Goal: Feedback & Contribution: Leave review/rating

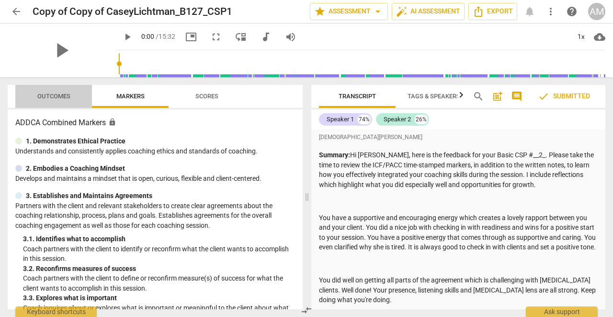
click at [54, 96] on span "Outcomes" at bounding box center [53, 95] width 33 height 7
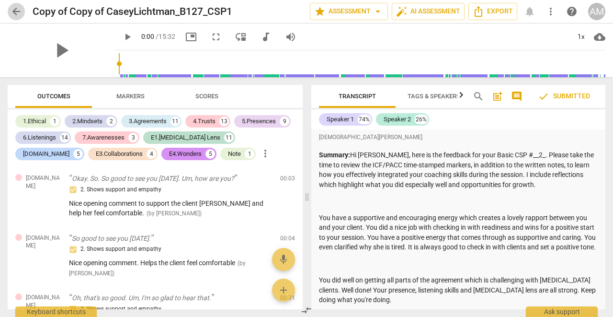
click at [14, 12] on span "arrow_back" at bounding box center [17, 12] width 12 height 12
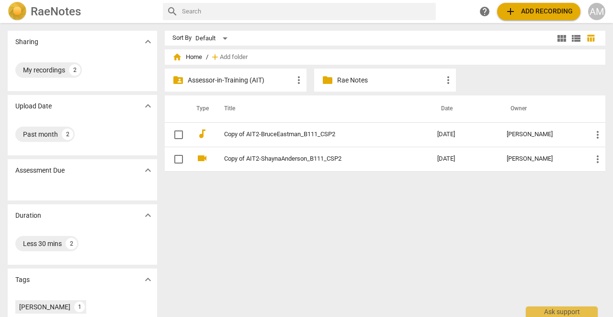
click at [243, 77] on p "Assessor-in-Training (AIT)" at bounding box center [240, 80] width 105 height 10
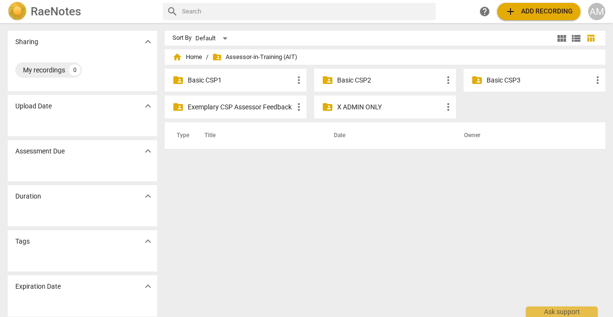
click at [487, 77] on p "Basic CSP3" at bounding box center [539, 80] width 105 height 10
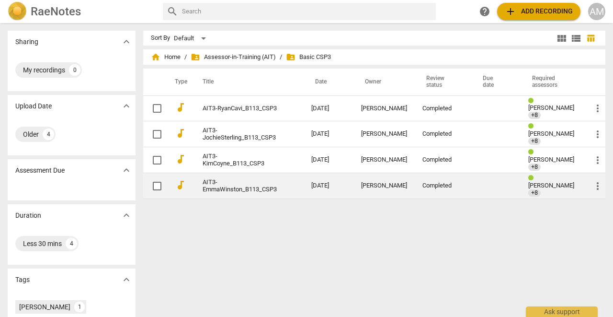
click at [215, 183] on link "AIT3-EmmaWinston_B113_CSP3" at bounding box center [240, 186] width 74 height 14
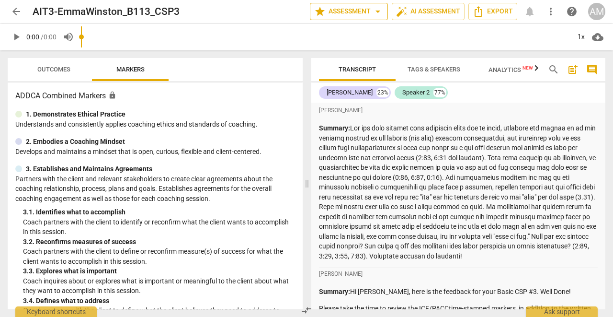
click at [370, 11] on span "star Assessment arrow_drop_down" at bounding box center [348, 12] width 69 height 12
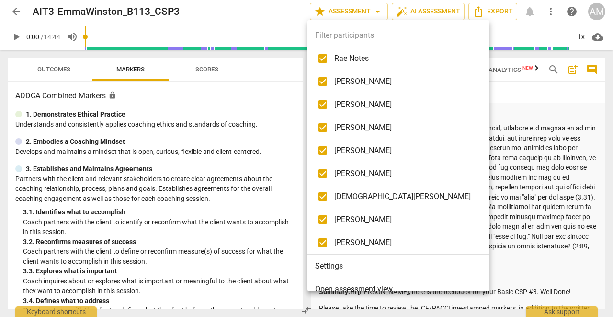
click at [340, 61] on span "Rae Notes" at bounding box center [406, 59] width 143 height 12
checkbox input "false"
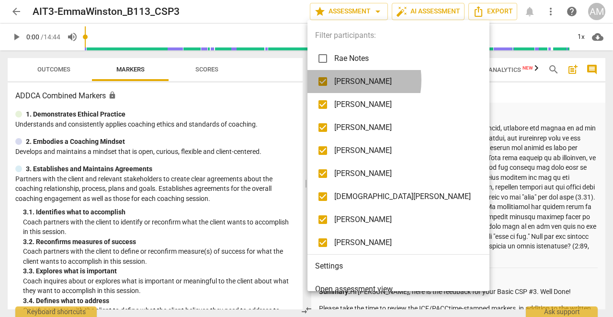
click at [338, 80] on span "[PERSON_NAME]" at bounding box center [406, 82] width 143 height 12
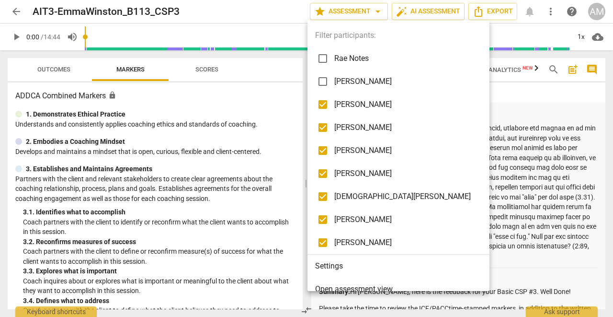
checkbox input "false"
click at [337, 100] on span "[PERSON_NAME]" at bounding box center [406, 105] width 143 height 12
checkbox input "false"
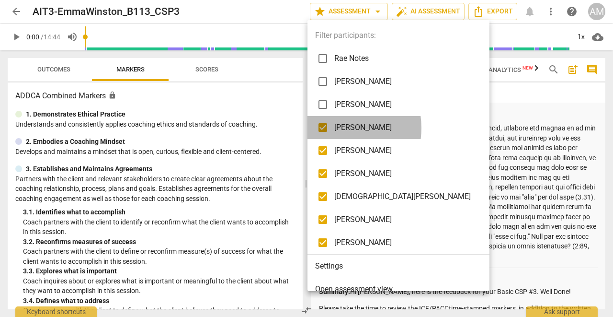
click at [336, 128] on span "[PERSON_NAME]" at bounding box center [406, 128] width 143 height 12
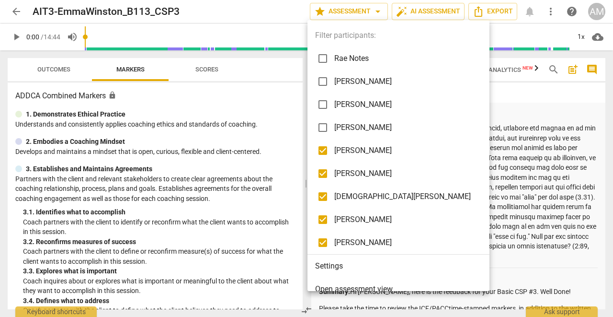
checkbox input "false"
click at [338, 153] on span "[PERSON_NAME]" at bounding box center [406, 151] width 143 height 12
checkbox input "false"
click at [336, 174] on span "[PERSON_NAME]" at bounding box center [406, 174] width 143 height 12
checkbox input "false"
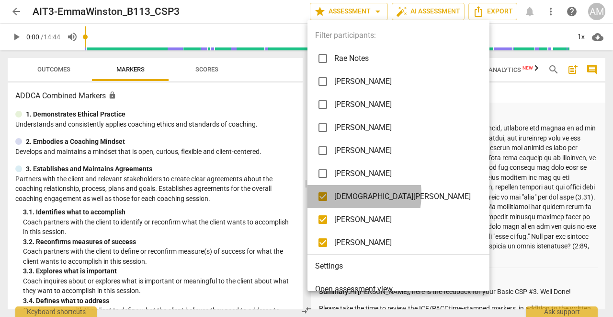
click at [338, 194] on span "[DEMOGRAPHIC_DATA][PERSON_NAME]" at bounding box center [406, 197] width 143 height 12
checkbox input "false"
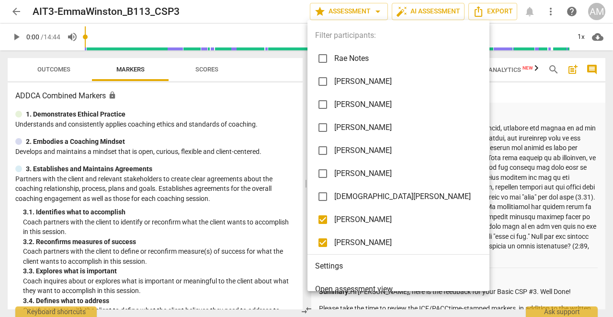
click at [337, 219] on span "[PERSON_NAME]" at bounding box center [406, 220] width 143 height 12
checkbox input "false"
click at [479, 108] on div at bounding box center [306, 158] width 613 height 317
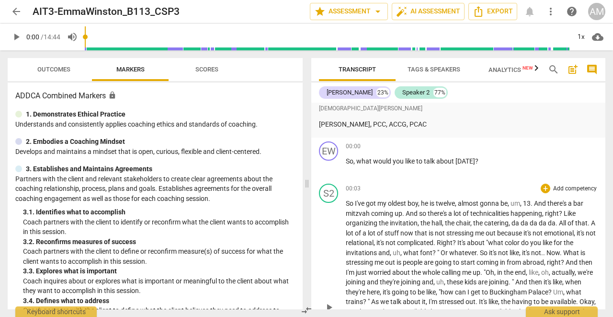
scroll to position [1497, 0]
click at [52, 72] on span "Outcomes" at bounding box center [53, 69] width 33 height 7
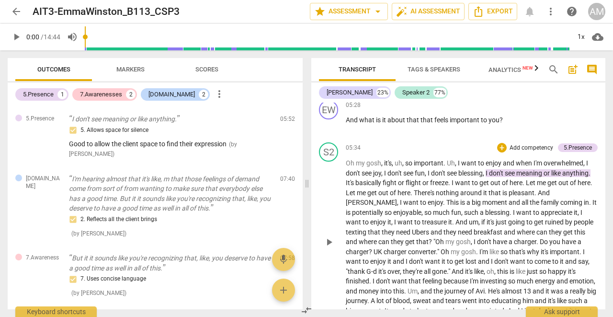
scroll to position [2279, 0]
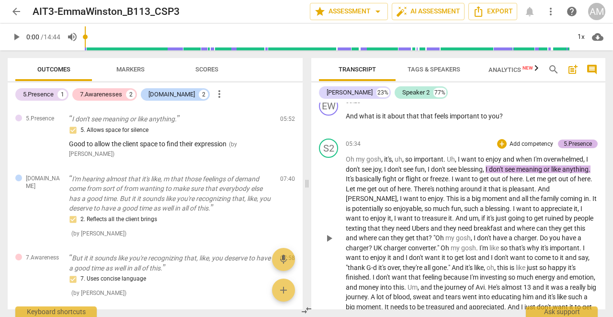
click at [571, 139] on div "5.Presence" at bounding box center [578, 143] width 28 height 9
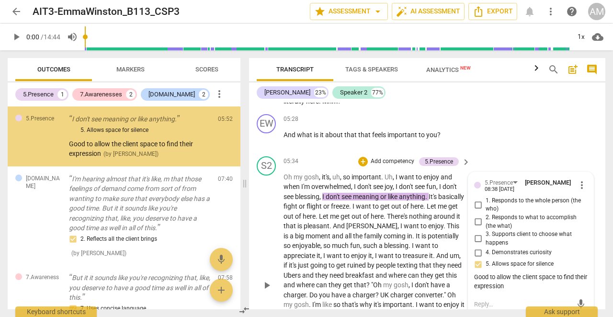
scroll to position [2307, 0]
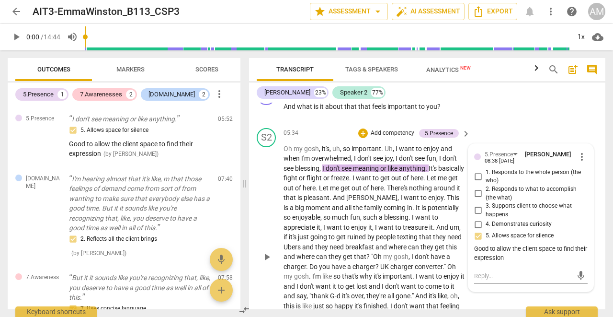
click at [497, 244] on div "Good to allow the client space to find their expression" at bounding box center [531, 253] width 114 height 18
click at [580, 151] on span "more_vert" at bounding box center [583, 157] width 12 height 12
click at [584, 116] on li "Edit" at bounding box center [588, 117] width 33 height 18
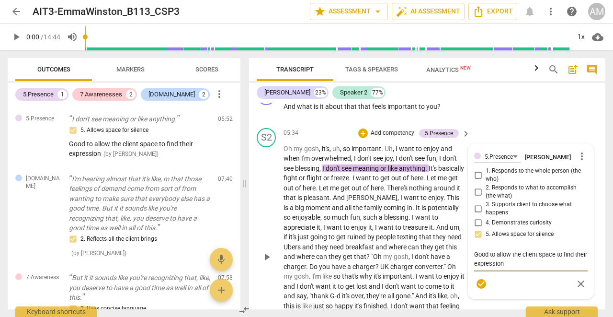
click at [496, 250] on textarea "Good to allow the client space to find their expression" at bounding box center [531, 259] width 114 height 18
type textarea "Good toallow the client space to find their expression"
type textarea "Good tallow the client space to find their expression"
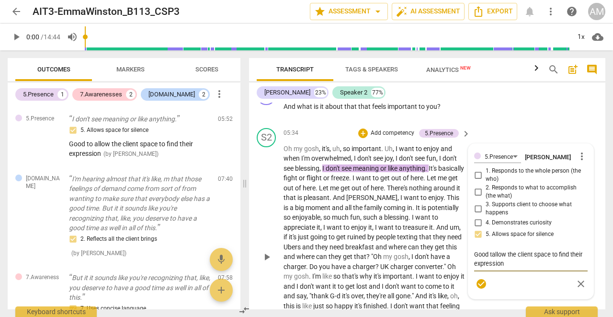
type textarea "Good allow the client space to find their expression"
type textarea "Goodallow the client space to find their expression"
type textarea "Gooallow the client space to find their expression"
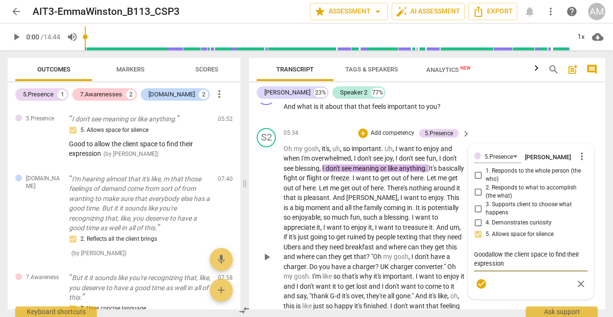
type textarea "Gooallow the client space to find their expression"
type textarea "Goallow the client space to find their expression"
type textarea "[PERSON_NAME] the client space to find their expression"
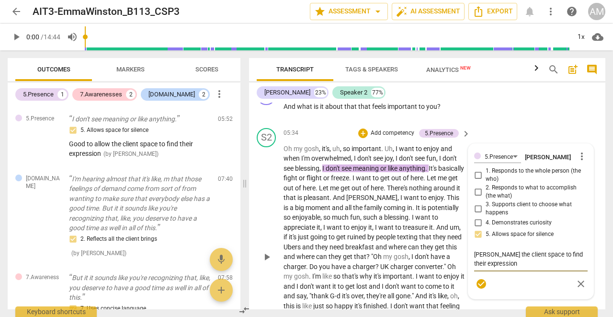
type textarea "allow the client space to find their expression"
type textarea "Nallow the client space to find their expression"
type textarea "Niallow the client space to find their expression"
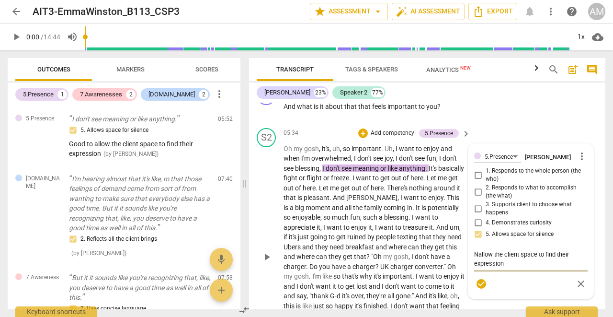
type textarea "Niallow the client space to find their expression"
type textarea "Nicallow the client space to find their expression"
type textarea "Niceallow the client space to find their expression"
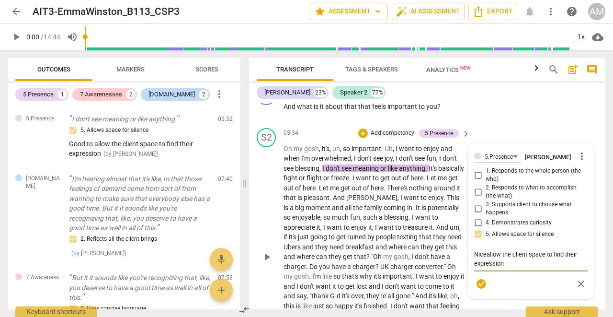
type textarea "Nice allow the client space to find their expression"
type textarea "Nice tallow the client space to find their expression"
type textarea "Nice thallow the client space to find their expression"
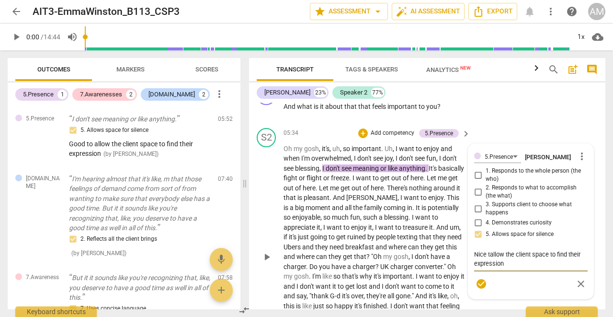
type textarea "Nice thallow the client space to find their expression"
type textarea "Nice thaallow the client space to find their expression"
type textarea "Nice thatallow the client space to find their expression"
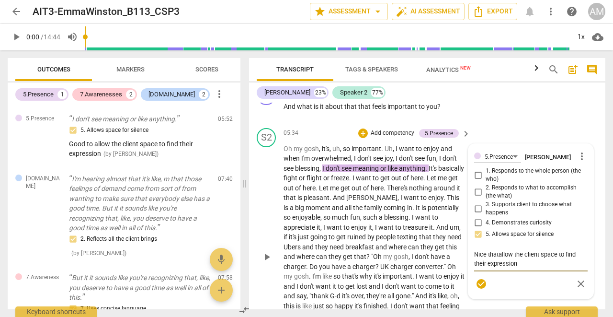
type textarea "Nice that allow the client space to find their expression"
type textarea "Nice that yallow the client space to find their expression"
type textarea "Nice that yoallow the client space to find their expression"
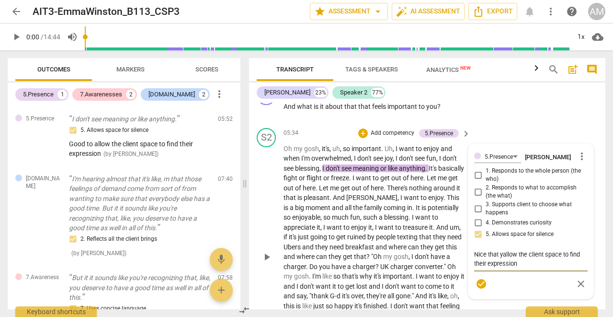
type textarea "Nice that yoallow the client space to find their expression"
type textarea "Nice that youallow the client space to find their expression"
type textarea "Nice that you allow the client space to find their expression"
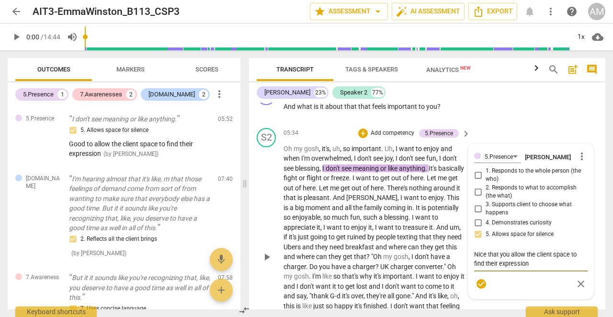
click at [482, 278] on span "check_circle" at bounding box center [482, 284] width 12 height 12
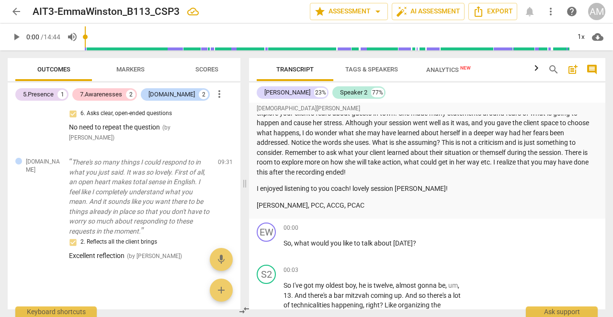
scroll to position [1257, 0]
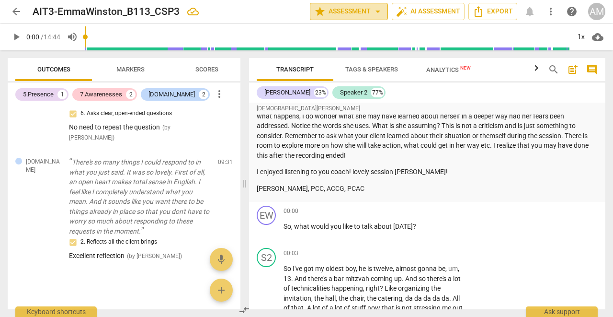
click at [375, 9] on span "arrow_drop_down" at bounding box center [378, 12] width 12 height 12
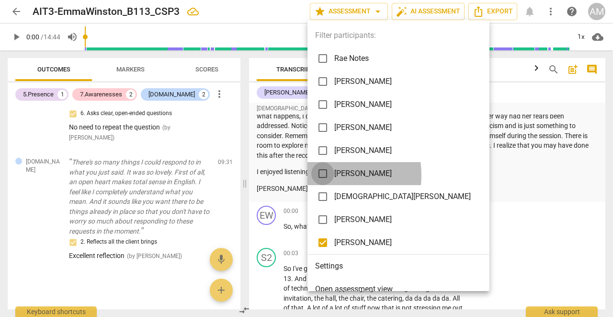
click at [325, 175] on input "checkbox" at bounding box center [323, 173] width 23 height 23
checkbox input "true"
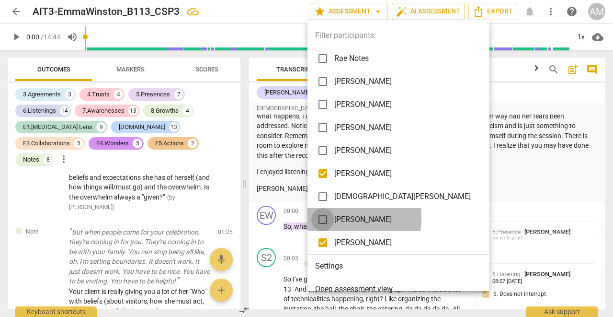
click at [322, 217] on input "checkbox" at bounding box center [323, 219] width 23 height 23
checkbox input "true"
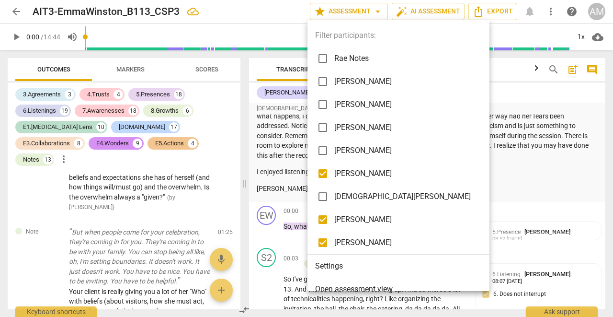
click at [285, 174] on div at bounding box center [306, 158] width 613 height 317
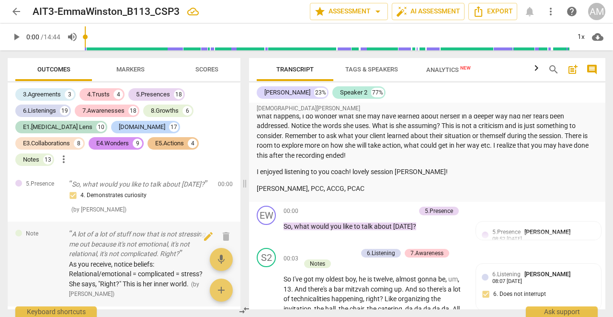
scroll to position [0, 0]
click at [378, 12] on span "arrow_drop_down" at bounding box center [378, 12] width 12 height 12
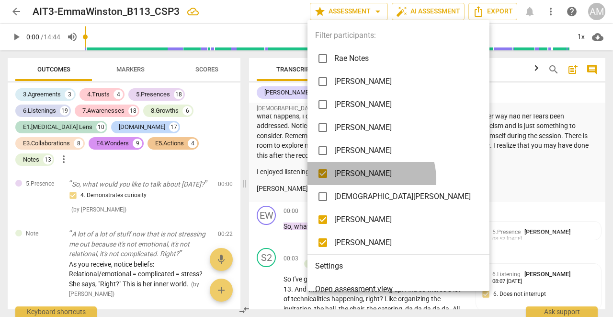
click at [371, 179] on span "[PERSON_NAME]" at bounding box center [406, 174] width 143 height 12
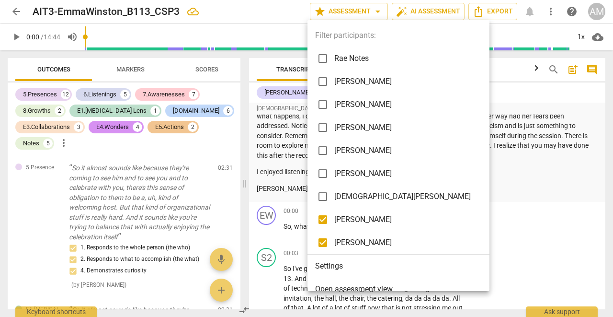
checkbox input "false"
click at [368, 225] on span "[PERSON_NAME]" at bounding box center [406, 220] width 143 height 12
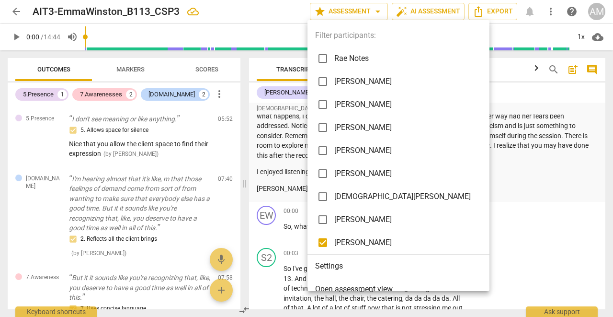
checkbox input "false"
click at [478, 190] on div at bounding box center [306, 158] width 613 height 317
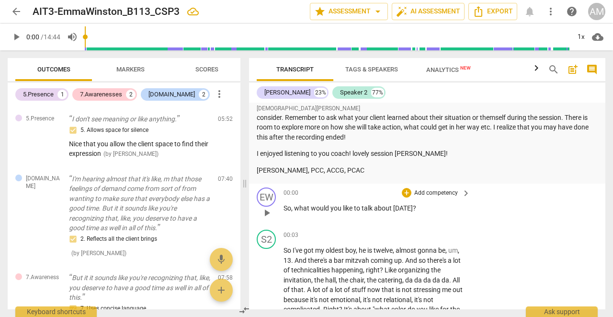
scroll to position [1275, 0]
drag, startPoint x: 284, startPoint y: 185, endPoint x: 409, endPoint y: 186, distance: 125.1
click at [409, 203] on p "So , what would you like to talk about [DATE] ?" at bounding box center [375, 208] width 182 height 10
click at [421, 170] on div "+" at bounding box center [419, 171] width 10 height 10
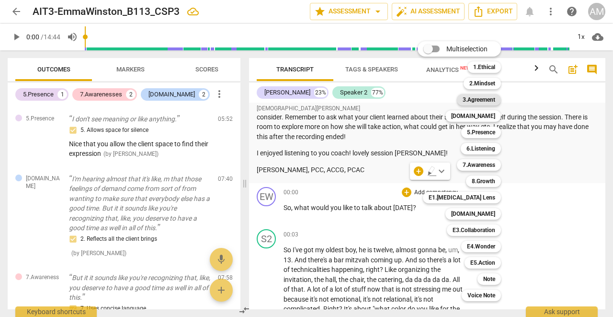
click at [483, 98] on b "3.Agreement" at bounding box center [479, 100] width 33 height 12
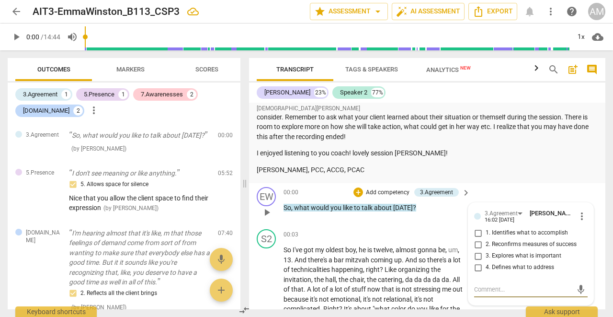
click at [479, 227] on input "1. Identifies what to accomplish" at bounding box center [478, 233] width 15 height 12
checkbox input "true"
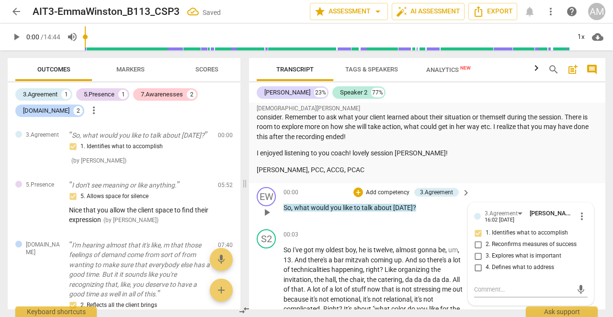
click at [439, 194] on div "00:00 + Add competency 3.Agreement keyboard_arrow_right So , what would you lik…" at bounding box center [378, 204] width 188 height 35
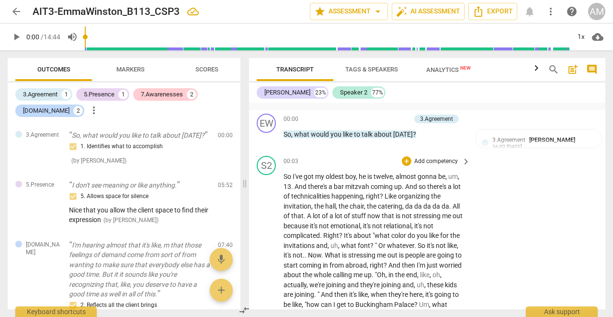
scroll to position [1355, 0]
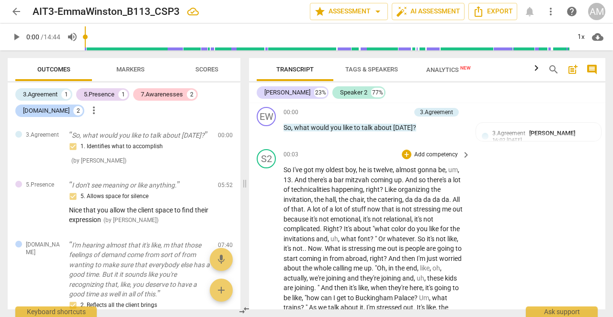
click at [266, 312] on span "play_arrow" at bounding box center [267, 318] width 12 height 12
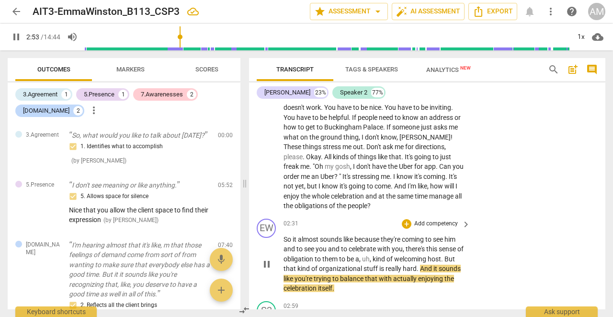
scroll to position [1613, 0]
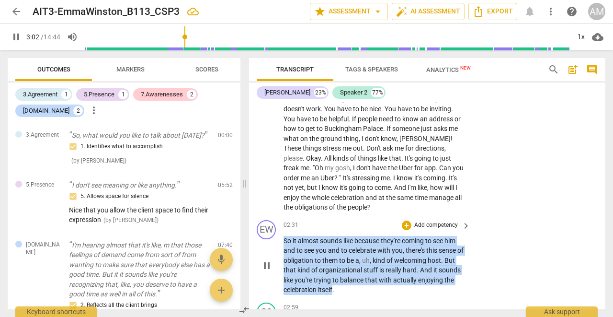
drag, startPoint x: 284, startPoint y: 208, endPoint x: 371, endPoint y: 254, distance: 98.4
click at [371, 254] on p "So it almost sounds like because they're coming to see him and to see you and t…" at bounding box center [375, 265] width 182 height 59
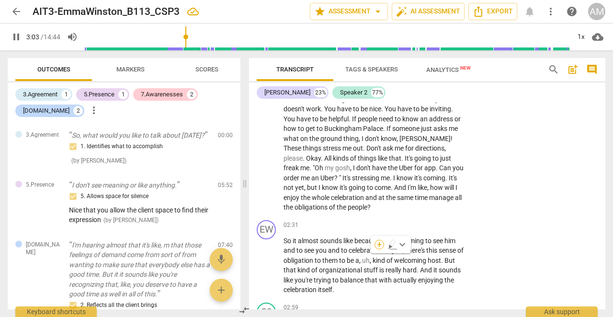
click at [381, 244] on div "+" at bounding box center [380, 245] width 10 height 10
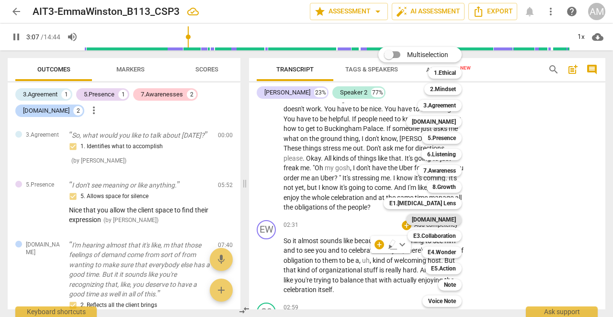
click at [444, 219] on b "[DOMAIN_NAME]" at bounding box center [434, 220] width 44 height 12
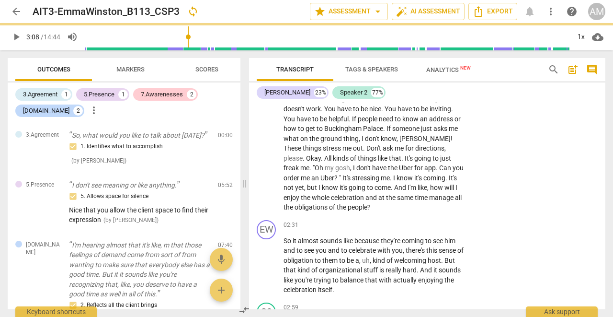
type input "188"
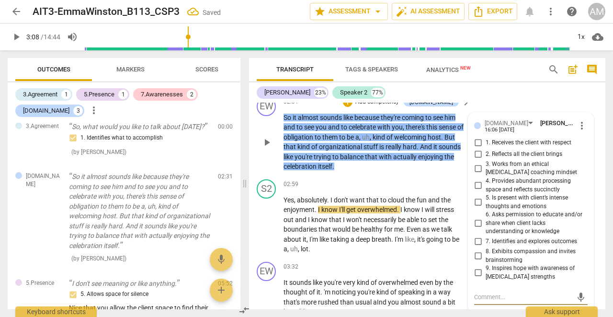
scroll to position [1735, 0]
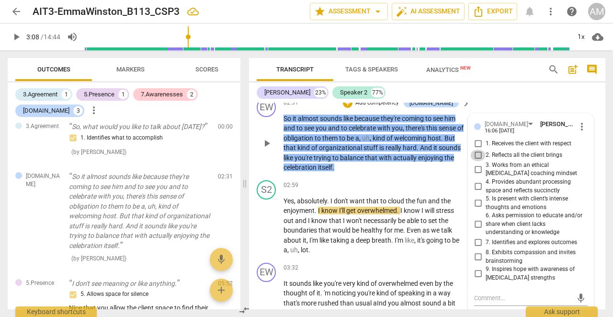
click at [478, 150] on input "2. Reflects all the client brings" at bounding box center [478, 156] width 15 height 12
checkbox input "true"
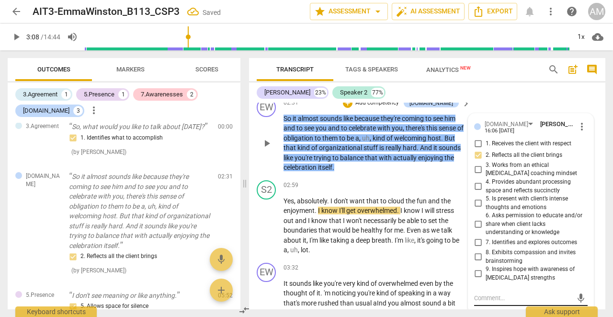
click at [490, 293] on textarea at bounding box center [523, 297] width 98 height 9
type textarea "G"
type textarea "Go"
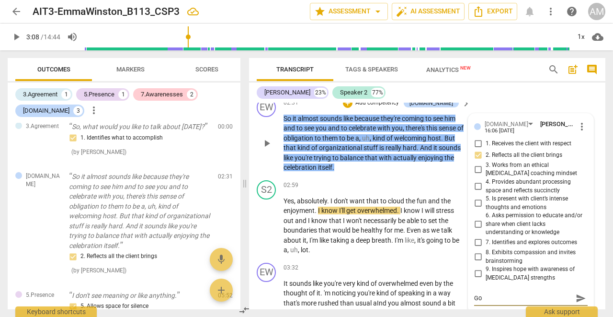
type textarea "Goo"
type textarea "Good"
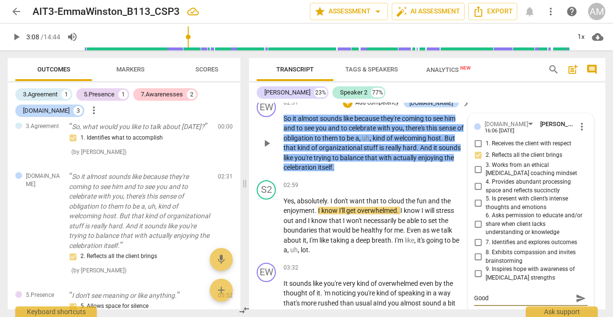
type textarea "Good"
type textarea "Good c"
type textarea "Good co"
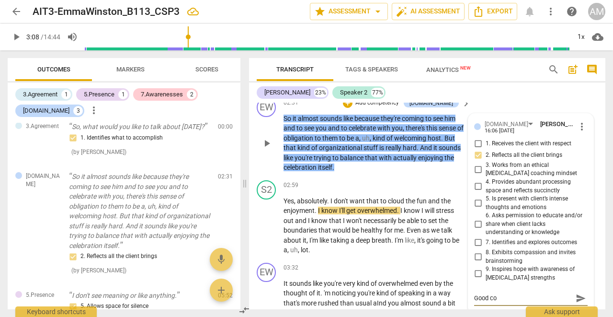
type textarea "Good con"
type textarea "Good cons"
type textarea "Good con"
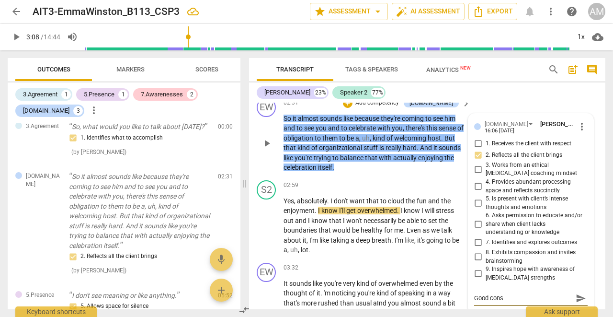
type textarea "Good con"
type textarea "Good conc"
type textarea "Good conci"
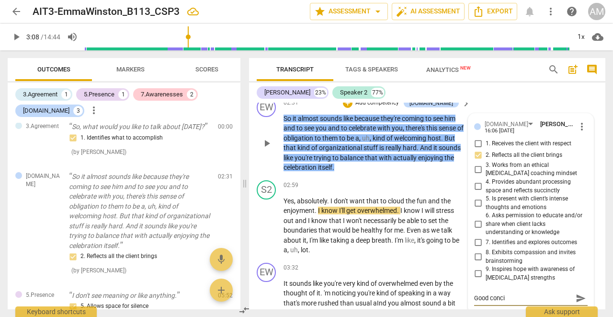
type textarea "Good concis"
type textarea "Good concise"
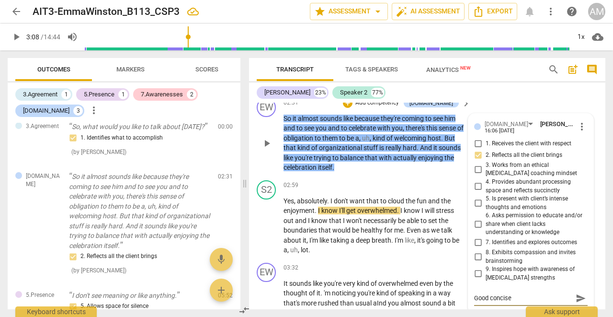
type textarea "Good concise"
type textarea "Good concise r"
type textarea "Good concise re"
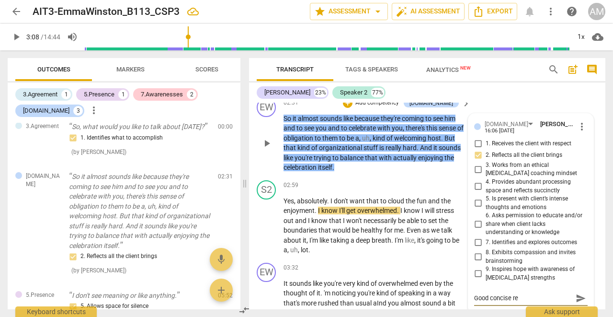
type textarea "Good concise ref"
type textarea "Good concise refl"
type textarea "Good concise refle"
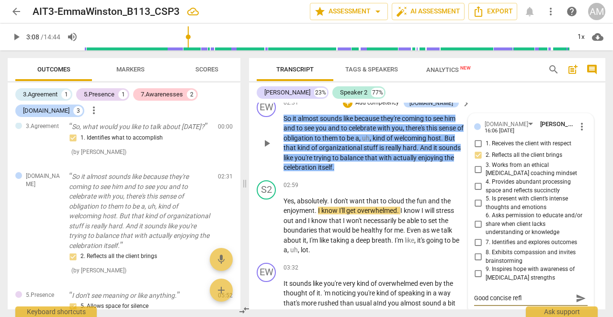
type textarea "Good concise refle"
type textarea "Good concise reflec"
type textarea "Good concise reflect"
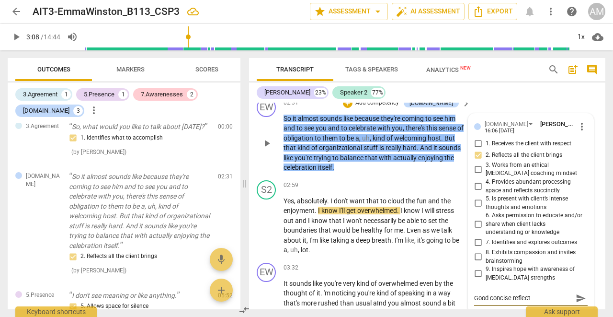
type textarea "Good concise reflecti"
type textarea "Good concise reflectio"
type textarea "Good concise reflection"
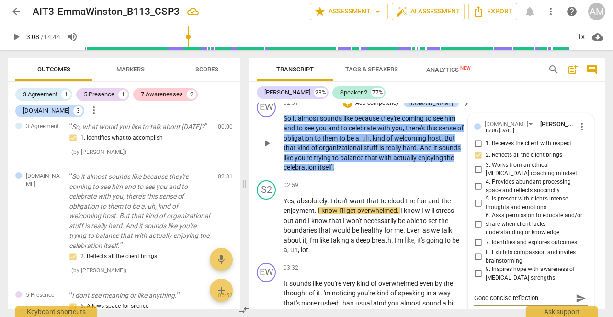
type textarea "Good concise reflection"
click at [577, 293] on span "send" at bounding box center [581, 298] width 11 height 11
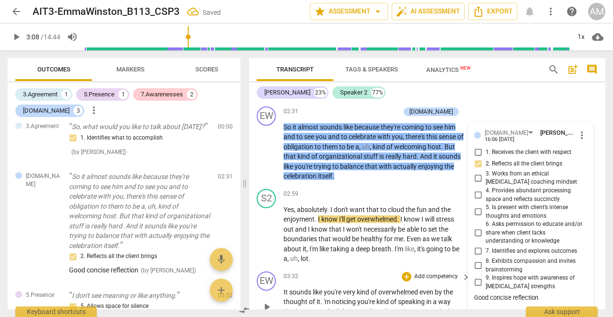
scroll to position [1723, 0]
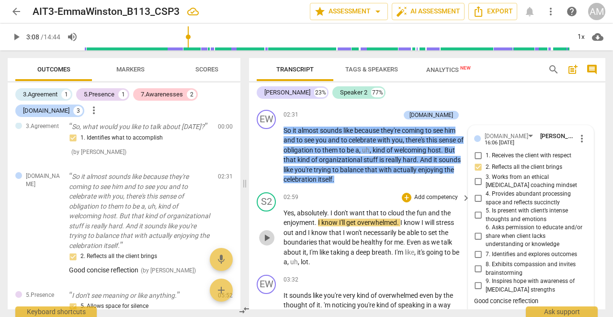
click at [269, 232] on span "play_arrow" at bounding box center [267, 238] width 12 height 12
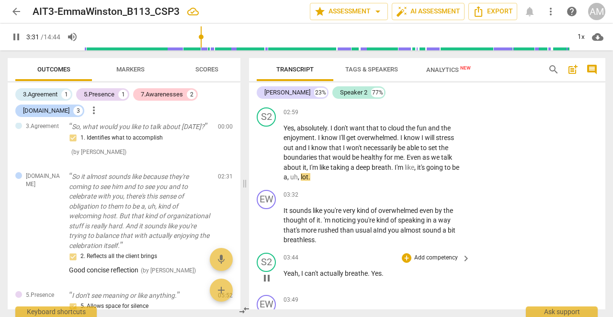
scroll to position [1808, 0]
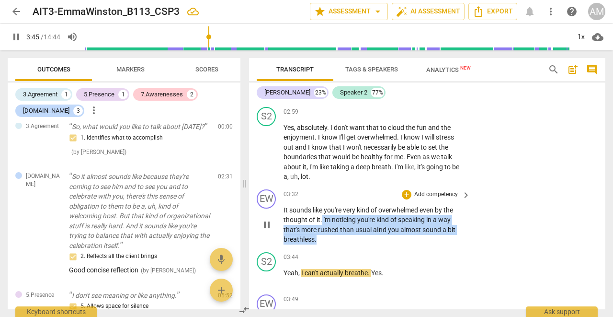
drag, startPoint x: 322, startPoint y: 184, endPoint x: 316, endPoint y: 201, distance: 18.3
click at [316, 205] on p "It sounds like you're very kind of overwhelmed even by the thought of it . 'm n…" at bounding box center [375, 224] width 182 height 39
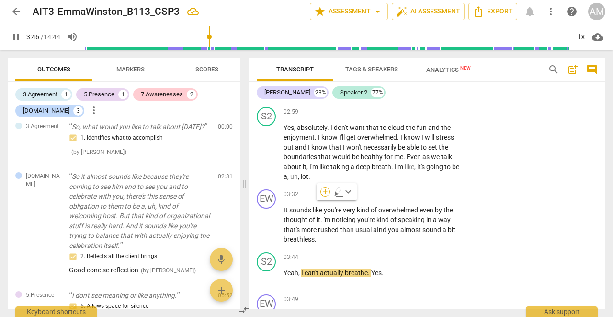
click at [326, 192] on div "+" at bounding box center [326, 192] width 10 height 10
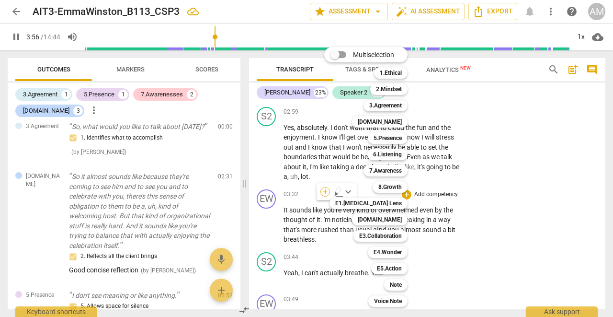
scroll to position [2024, 0]
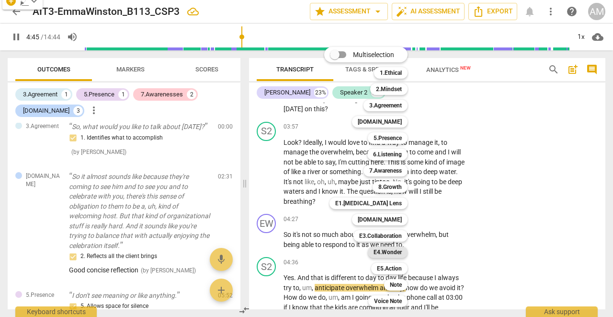
click at [390, 253] on b "E4.Wonder" at bounding box center [388, 252] width 28 height 12
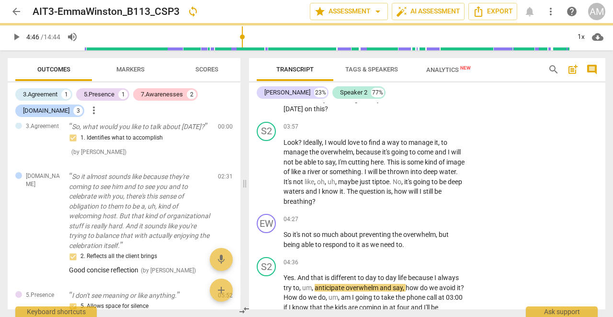
type input "286"
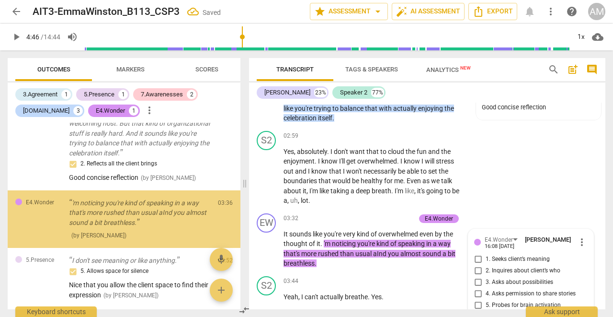
scroll to position [1898, 0]
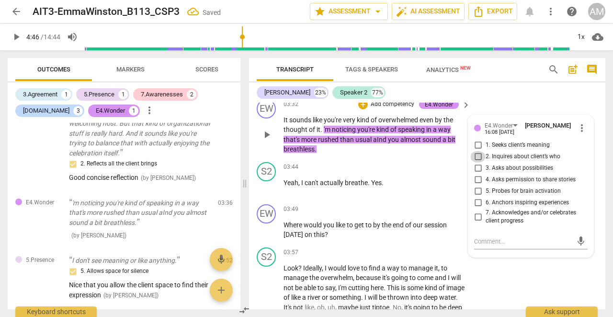
click at [477, 151] on input "2. Inquires about client’s who" at bounding box center [478, 157] width 15 height 12
checkbox input "true"
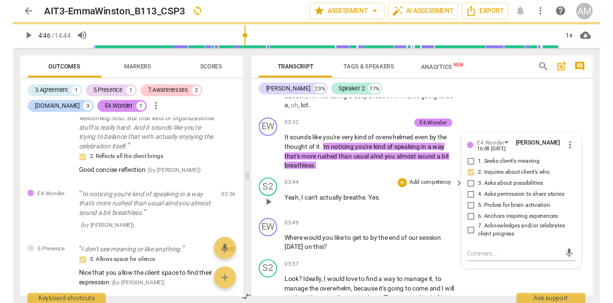
scroll to position [1823, 0]
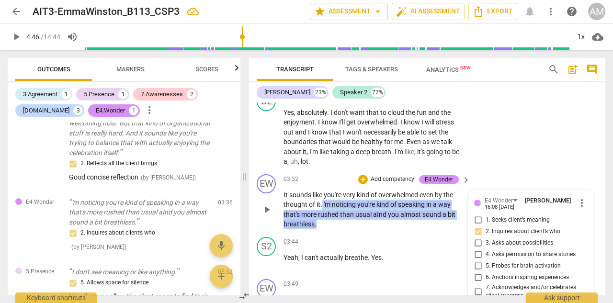
drag, startPoint x: 322, startPoint y: 170, endPoint x: 341, endPoint y: 188, distance: 26.8
click at [341, 190] on p "It sounds like you're very kind of overwhelmed even by the thought of it . 'm n…" at bounding box center [375, 209] width 182 height 39
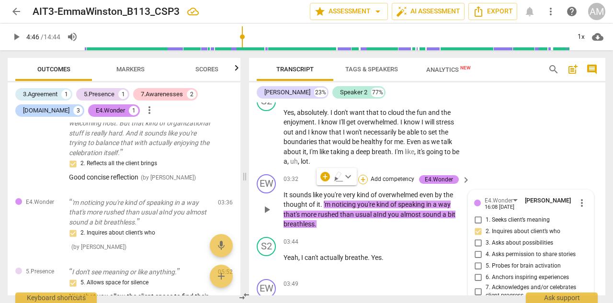
click at [364, 175] on div "+" at bounding box center [363, 180] width 10 height 10
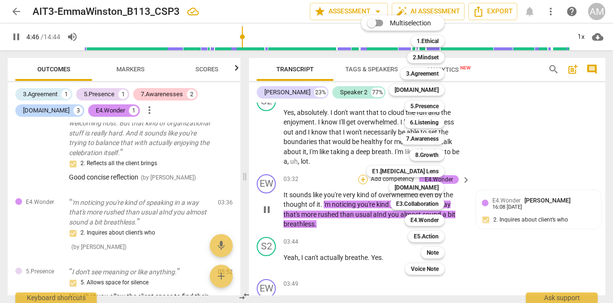
scroll to position [2167, 0]
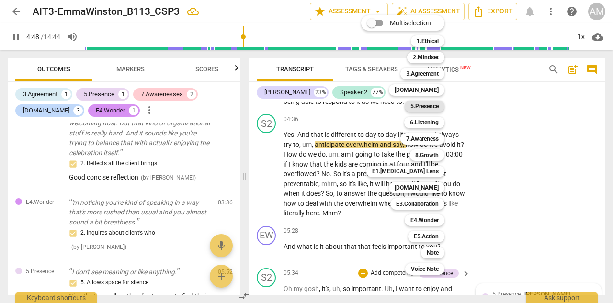
click at [433, 105] on b "5.Presence" at bounding box center [425, 107] width 28 height 12
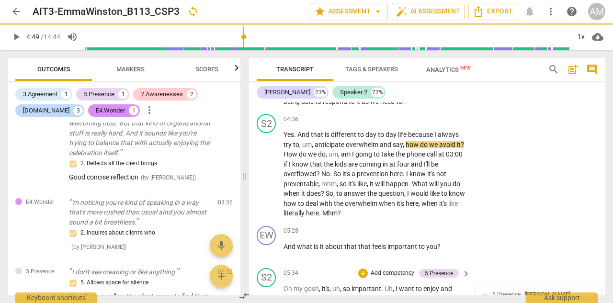
type input "289"
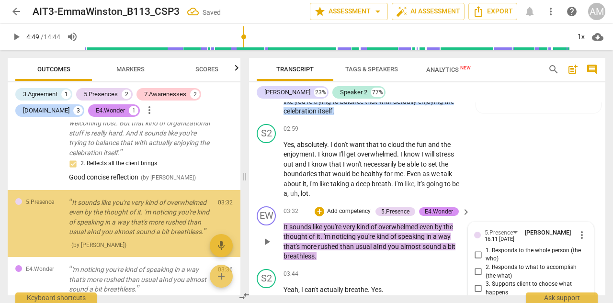
scroll to position [1892, 0]
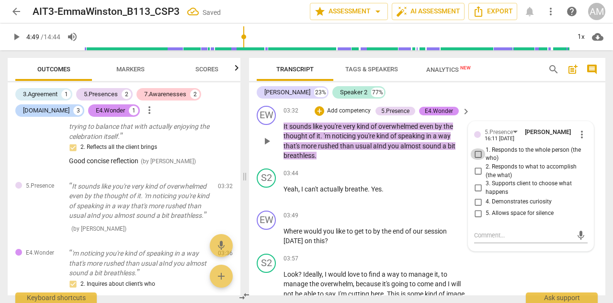
click at [478, 149] on input "1. Responds to the whole person (the who)" at bounding box center [478, 155] width 15 height 12
checkbox input "true"
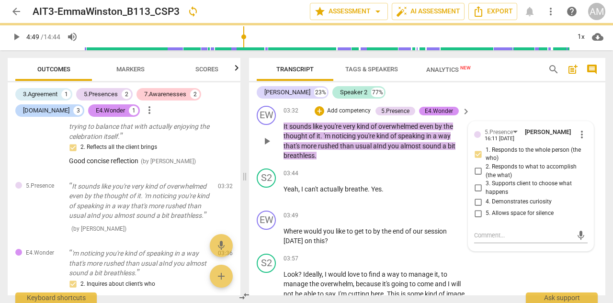
click at [476, 196] on input "4. Demonstrates curiosity" at bounding box center [478, 202] width 15 height 12
checkbox input "true"
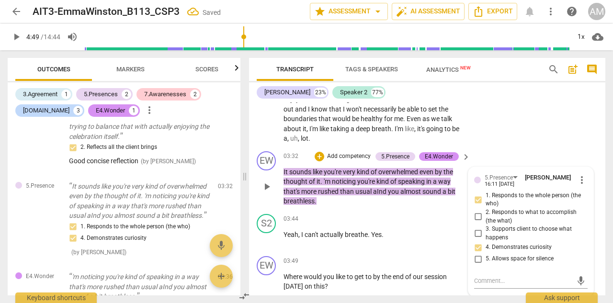
scroll to position [1837, 0]
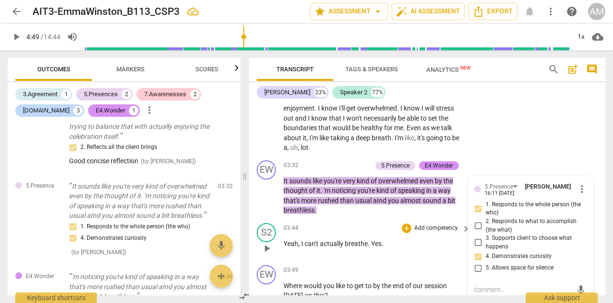
click at [266, 243] on span "play_arrow" at bounding box center [267, 249] width 12 height 12
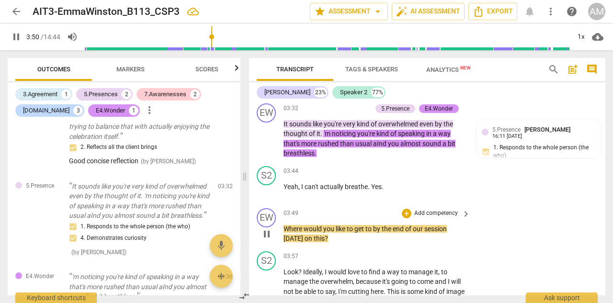
scroll to position [1896, 0]
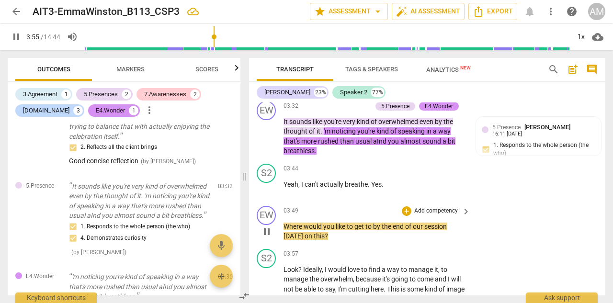
click at [270, 226] on span "pause" at bounding box center [267, 232] width 12 height 12
type input "235"
click at [283, 225] on div "play_arrow pause" at bounding box center [271, 231] width 24 height 13
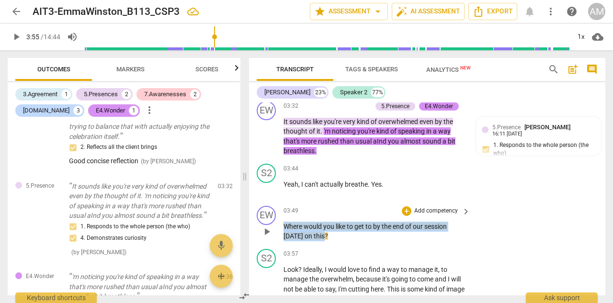
drag, startPoint x: 285, startPoint y: 191, endPoint x: 322, endPoint y: 201, distance: 38.7
click at [323, 222] on p "Where would you like to get to by the end of our session [DATE] on this ?" at bounding box center [375, 232] width 182 height 20
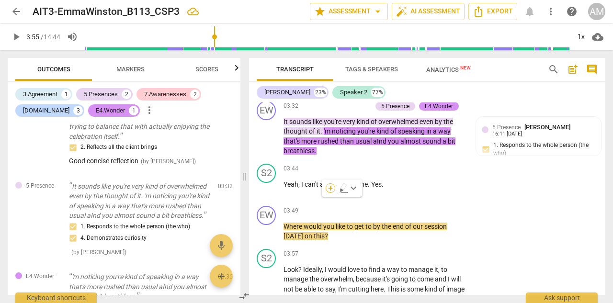
click at [331, 188] on div "+" at bounding box center [331, 189] width 10 height 10
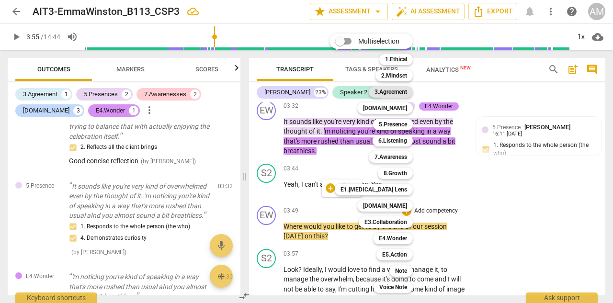
click at [399, 89] on b "3.Agreement" at bounding box center [391, 92] width 33 height 12
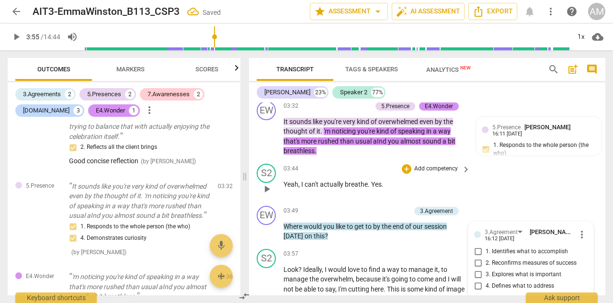
scroll to position [271, 0]
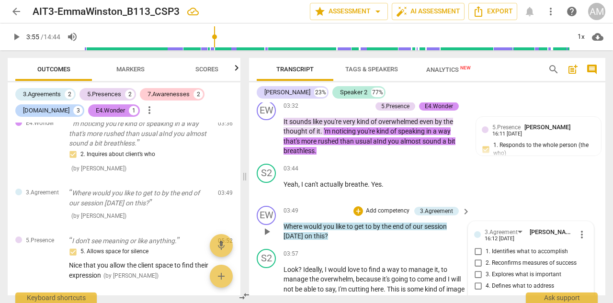
click at [479, 258] on input "2. Reconfirms measures of success" at bounding box center [478, 264] width 15 height 12
checkbox input "true"
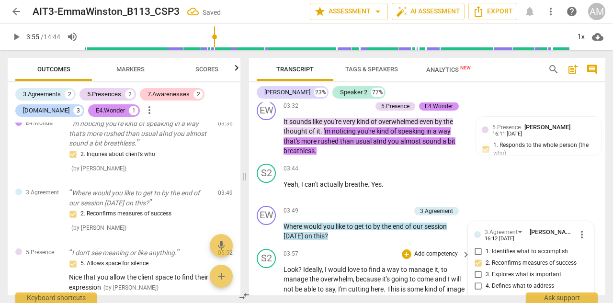
click at [268, 294] on span "play_arrow" at bounding box center [267, 300] width 12 height 12
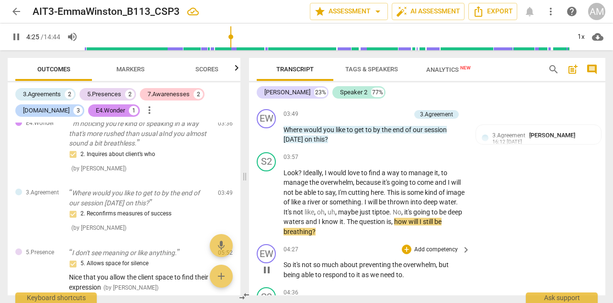
scroll to position [1992, 0]
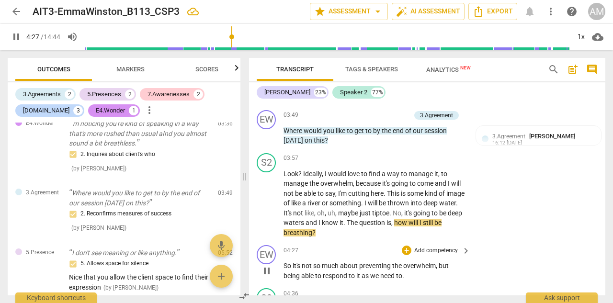
click at [268, 266] on span "pause" at bounding box center [267, 272] width 12 height 12
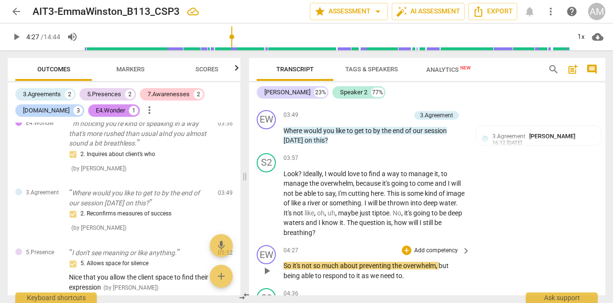
click at [268, 266] on span "play_arrow" at bounding box center [267, 272] width 12 height 12
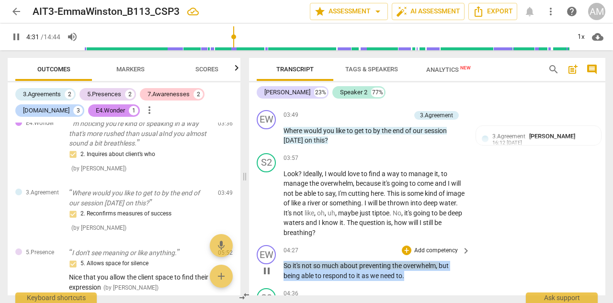
drag, startPoint x: 284, startPoint y: 229, endPoint x: 411, endPoint y: 237, distance: 127.3
click at [411, 261] on p "So it's not so much about preventing the overwhelm , but being able to respond …" at bounding box center [375, 271] width 182 height 20
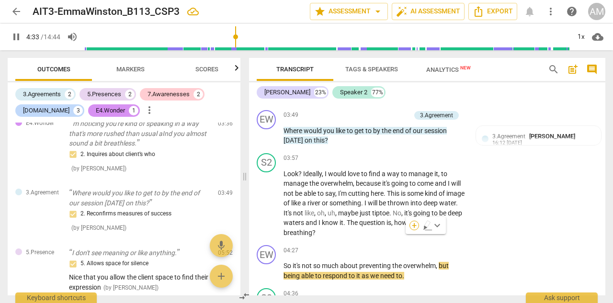
click at [415, 223] on div "+" at bounding box center [415, 226] width 10 height 10
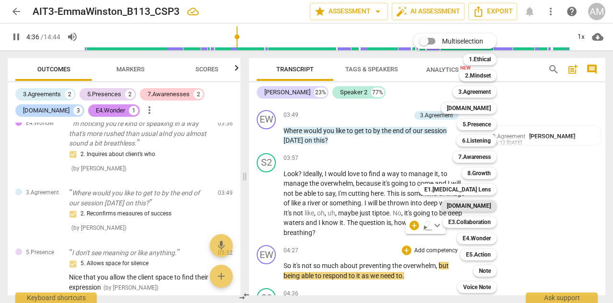
click at [489, 207] on b "[DOMAIN_NAME]" at bounding box center [469, 206] width 44 height 12
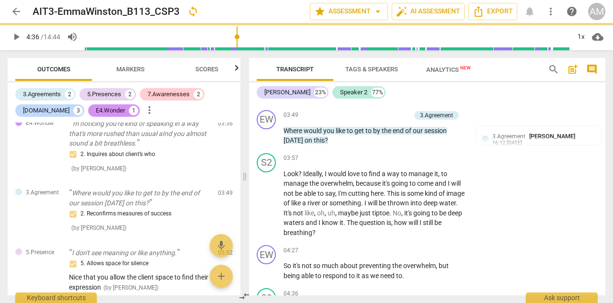
type input "277"
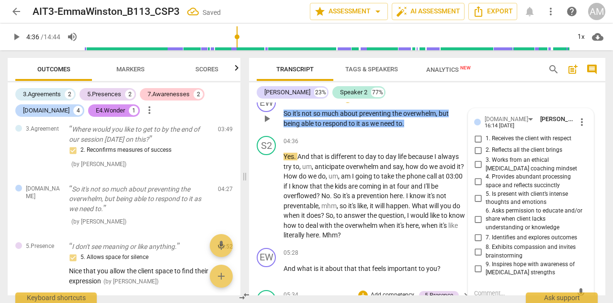
scroll to position [2141, 0]
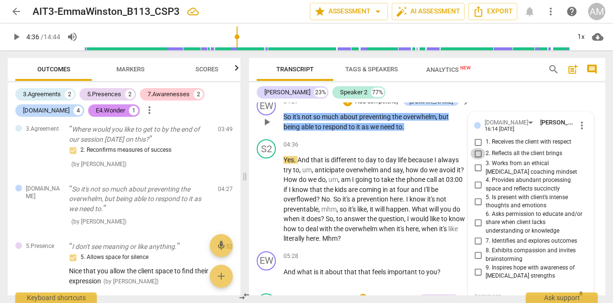
click at [478, 148] on input "2. Reflects all the client brings" at bounding box center [478, 154] width 15 height 12
checkbox input "true"
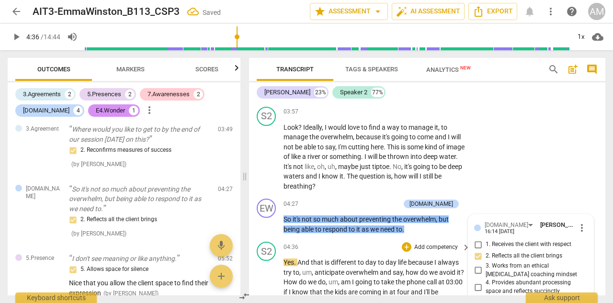
scroll to position [2027, 0]
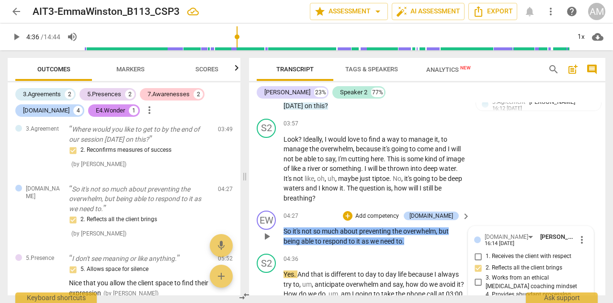
click at [277, 211] on div "EW play_arrow pause" at bounding box center [270, 228] width 27 height 35
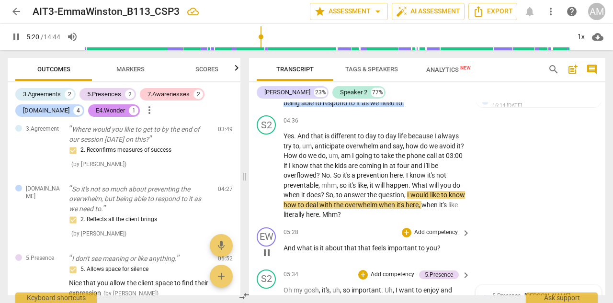
scroll to position [2171, 0]
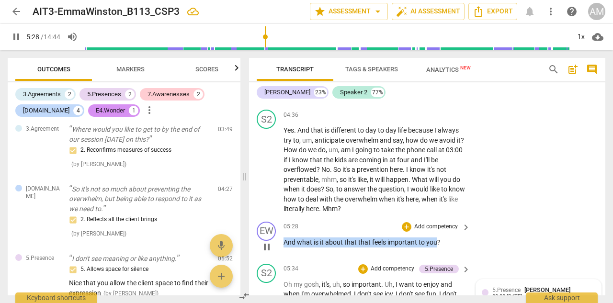
drag, startPoint x: 285, startPoint y: 202, endPoint x: 435, endPoint y: 196, distance: 150.1
click at [436, 238] on p "And what is it about that that feels important to you ?" at bounding box center [375, 243] width 182 height 10
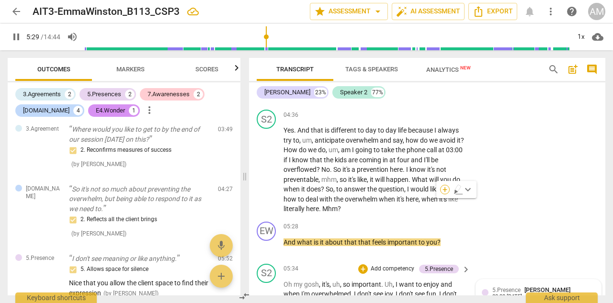
click at [444, 188] on div "+" at bounding box center [445, 190] width 10 height 10
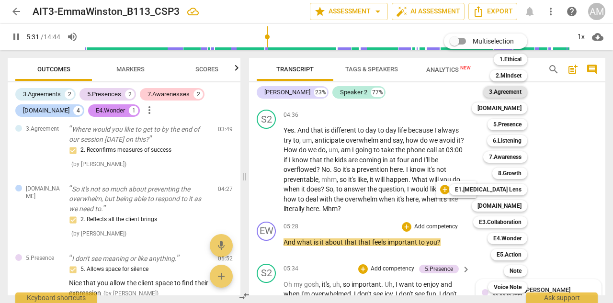
click at [515, 91] on b "3.Agreement" at bounding box center [505, 92] width 33 height 12
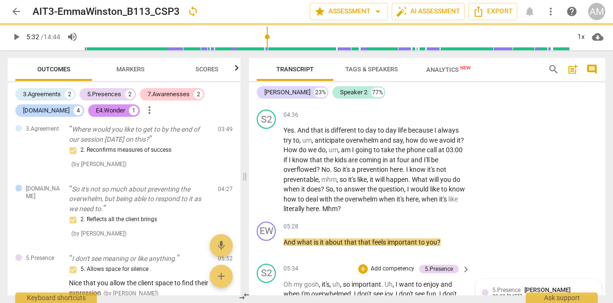
type input "332"
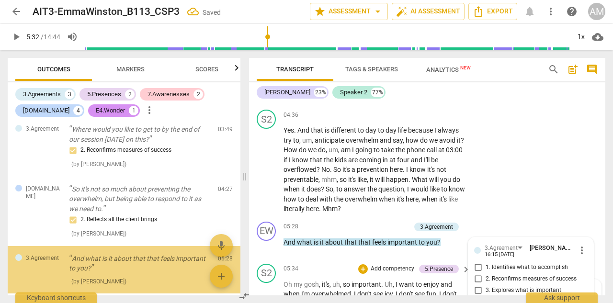
scroll to position [398, 0]
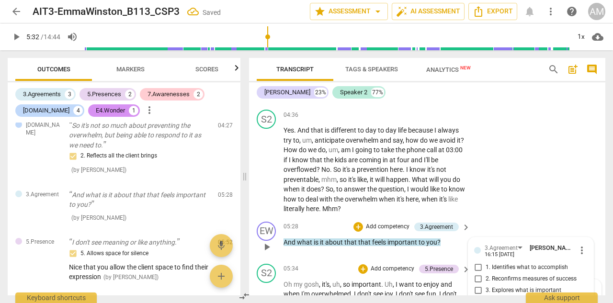
click at [476, 285] on input "3. Explores what is important" at bounding box center [478, 291] width 15 height 12
checkbox input "true"
click at [405, 222] on div "05:28 + Add competency 3.Agreement keyboard_arrow_right And what is it about th…" at bounding box center [378, 239] width 188 height 35
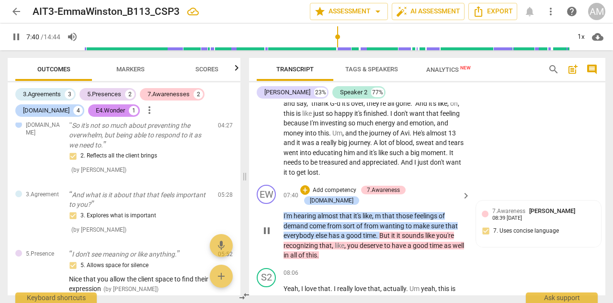
scroll to position [2506, 0]
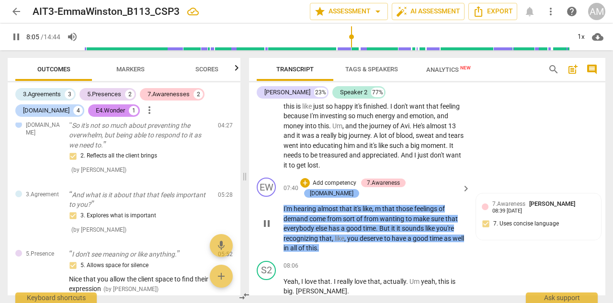
click at [359, 189] on div "[DOMAIN_NAME]" at bounding box center [331, 193] width 55 height 9
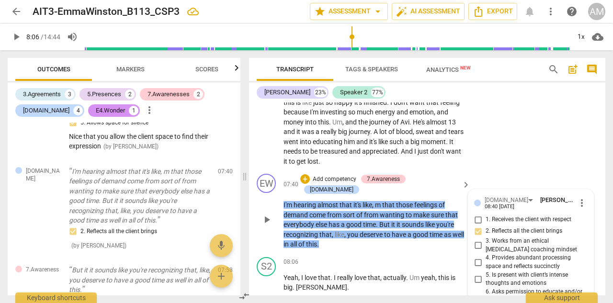
scroll to position [2513, 0]
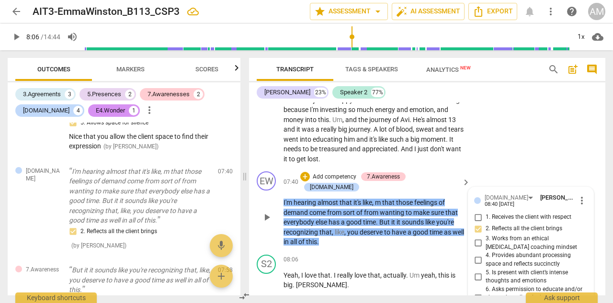
click at [351, 198] on p "I'm hearing almost that it's like , m that those feelings of demand come from s…" at bounding box center [375, 222] width 182 height 49
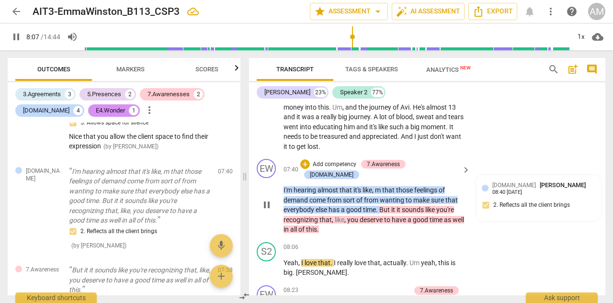
scroll to position [2526, 0]
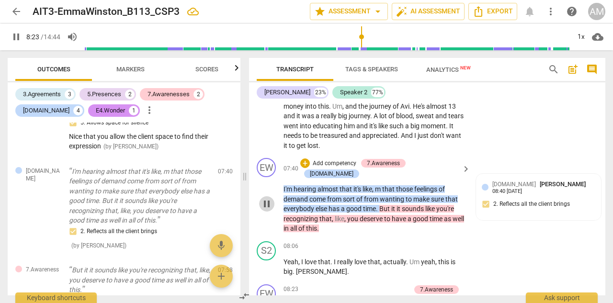
click at [270, 198] on span "pause" at bounding box center [267, 204] width 12 height 12
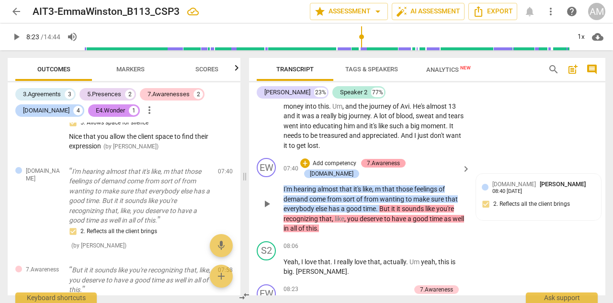
click at [396, 159] on div "7.Awareness" at bounding box center [383, 163] width 33 height 9
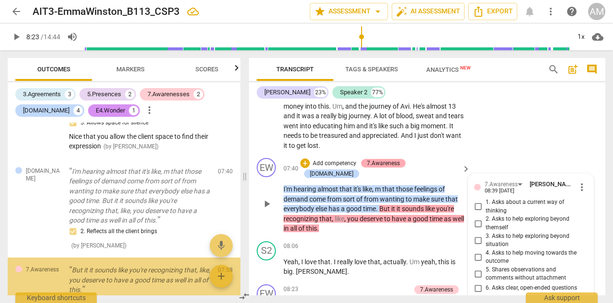
scroll to position [624, 0]
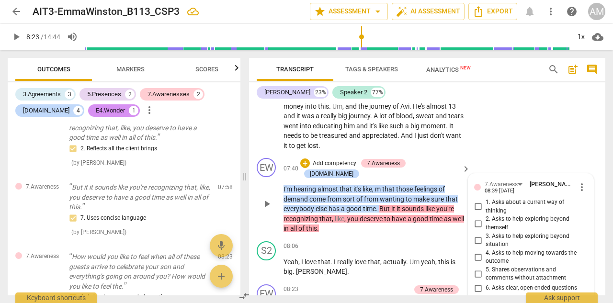
click at [270, 198] on span "play_arrow" at bounding box center [267, 204] width 12 height 12
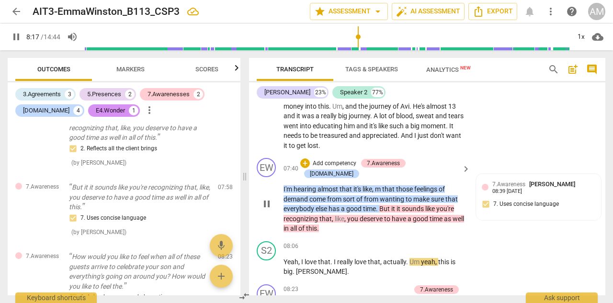
click at [269, 198] on span "pause" at bounding box center [267, 204] width 12 height 12
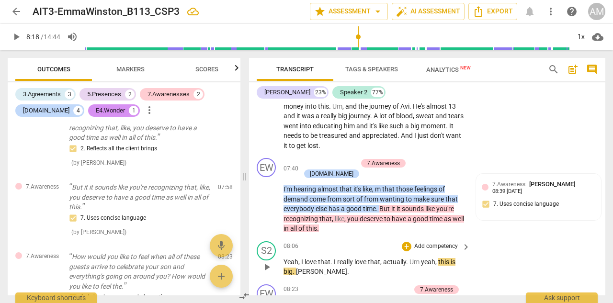
click at [270, 262] on span "play_arrow" at bounding box center [267, 268] width 12 height 12
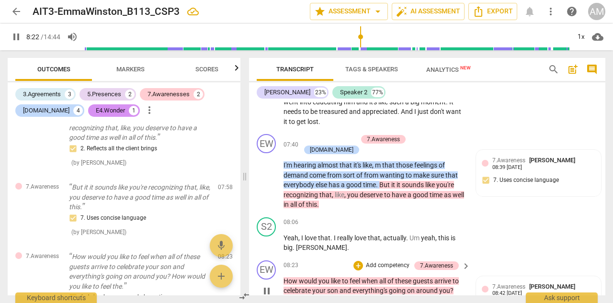
scroll to position [2551, 0]
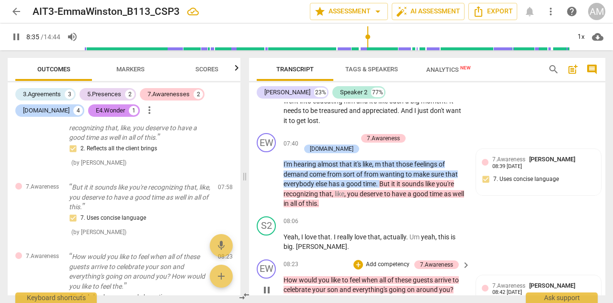
click at [284, 277] on span "How" at bounding box center [291, 281] width 15 height 8
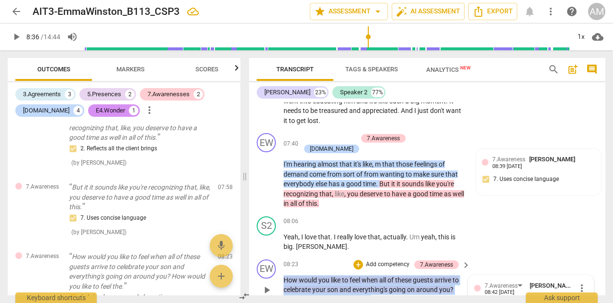
drag, startPoint x: 284, startPoint y: 221, endPoint x: 373, endPoint y: 240, distance: 91.2
click at [373, 276] on p "How would you like to feel when all of these guests arrive to celebrate your so…" at bounding box center [375, 291] width 182 height 30
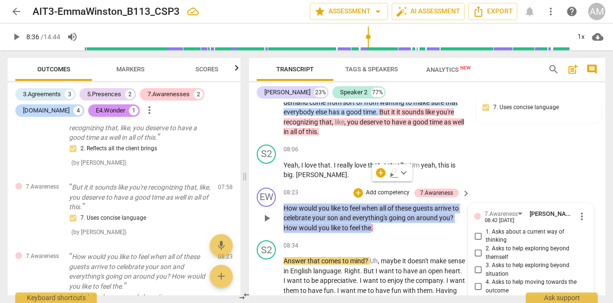
scroll to position [2602, 0]
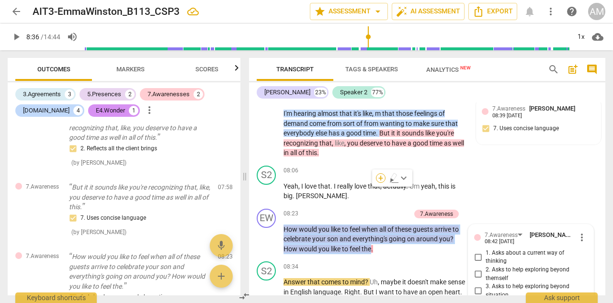
click at [381, 176] on div "+" at bounding box center [381, 178] width 10 height 10
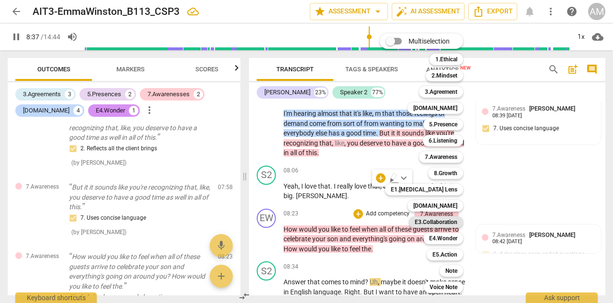
click at [440, 221] on b "E3.Collaboration" at bounding box center [436, 223] width 43 height 12
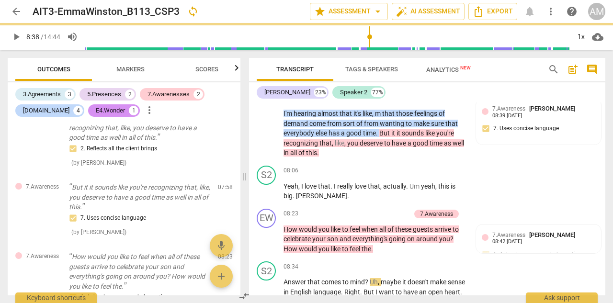
type input "518"
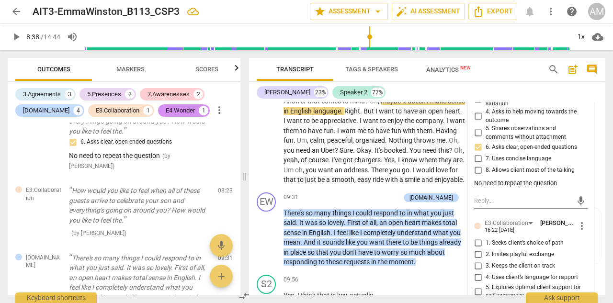
scroll to position [2802, 0]
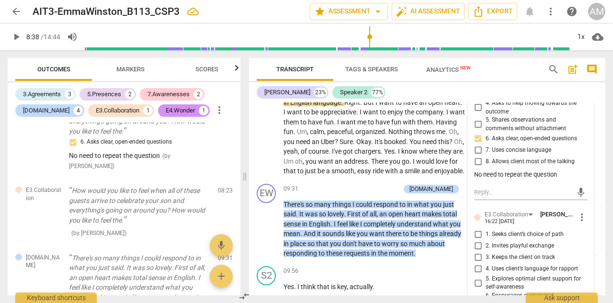
checkbox input "true"
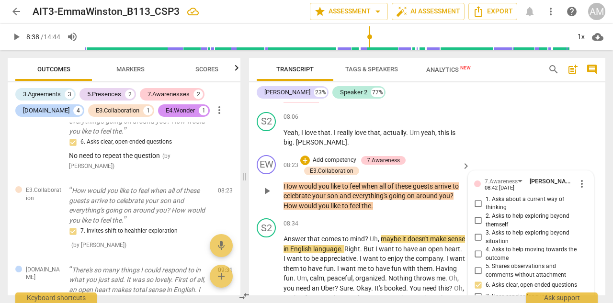
scroll to position [2615, 0]
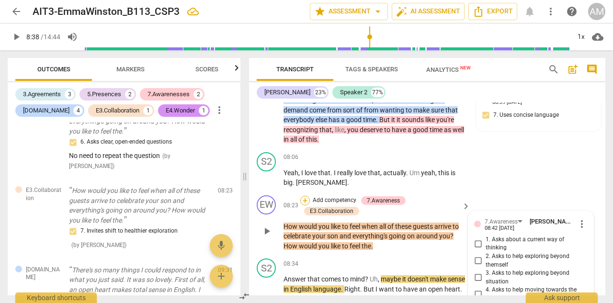
click at [304, 196] on div "+" at bounding box center [305, 201] width 10 height 10
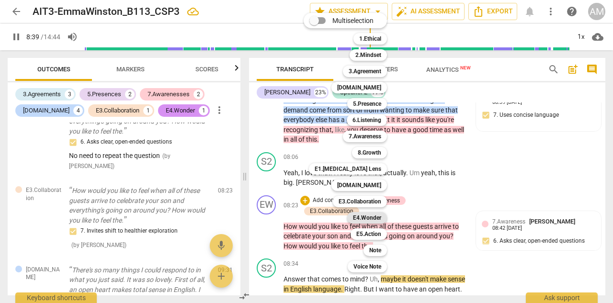
click at [369, 218] on b "E4.Wonder" at bounding box center [367, 218] width 28 height 12
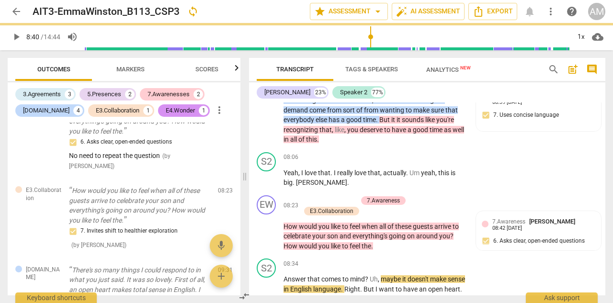
type input "520"
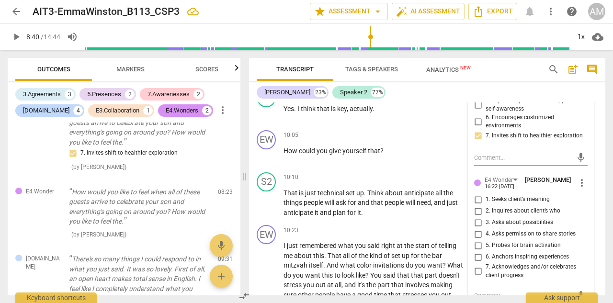
scroll to position [2979, 0]
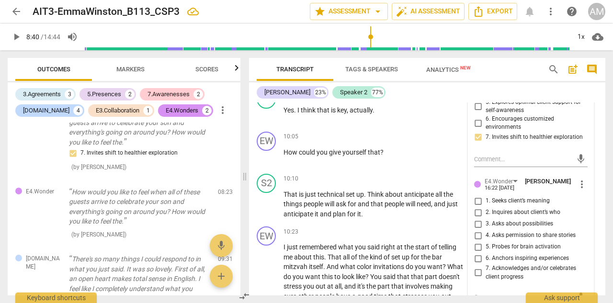
click at [476, 207] on input "2. Inquires about client’s who" at bounding box center [478, 213] width 15 height 12
checkbox input "true"
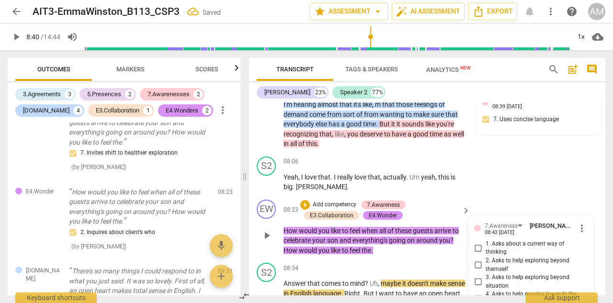
scroll to position [2594, 0]
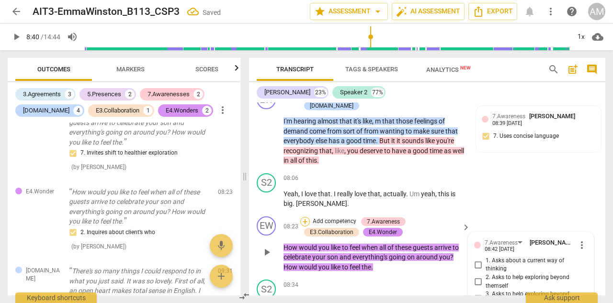
click at [305, 217] on div "+" at bounding box center [305, 222] width 10 height 10
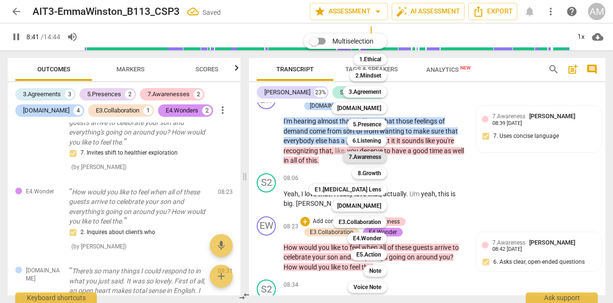
click at [368, 157] on b "7.Awareness" at bounding box center [365, 157] width 33 height 12
type input "522"
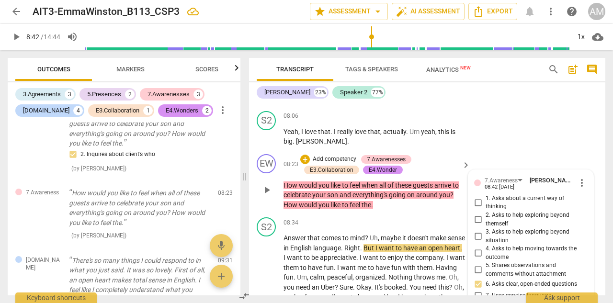
scroll to position [2657, 0]
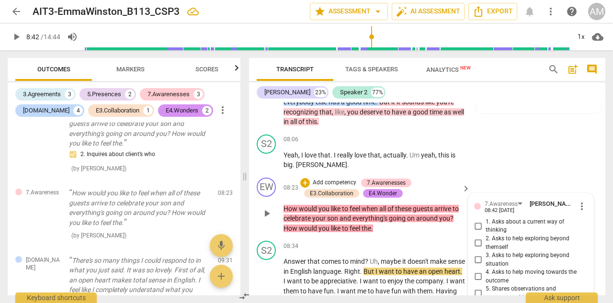
scroll to position [2634, 0]
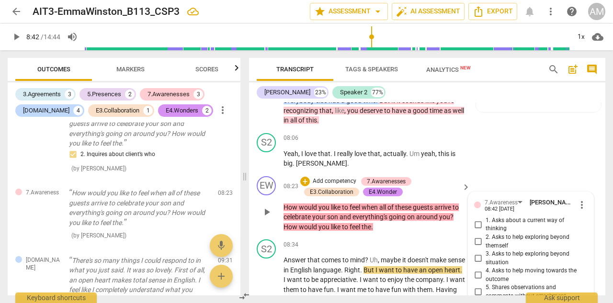
click at [578, 199] on span "more_vert" at bounding box center [583, 205] width 12 height 12
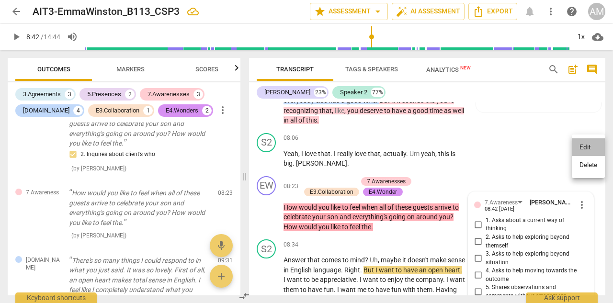
click at [580, 144] on li "Edit" at bounding box center [588, 148] width 33 height 18
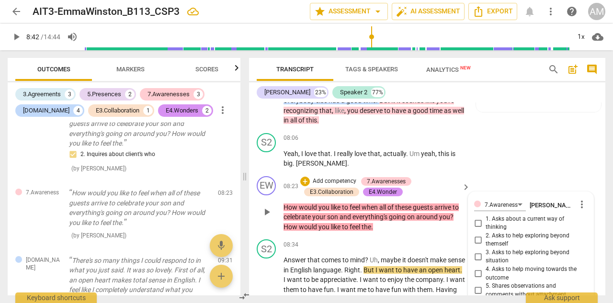
scroll to position [2641, 0]
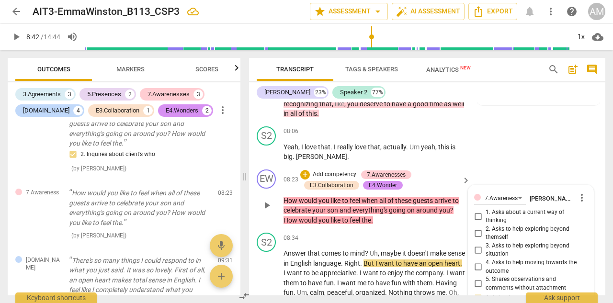
type textarea "GNo need to repeat the question"
type textarea "GrNo need to repeat the question"
type textarea "GreNo need to repeat the question"
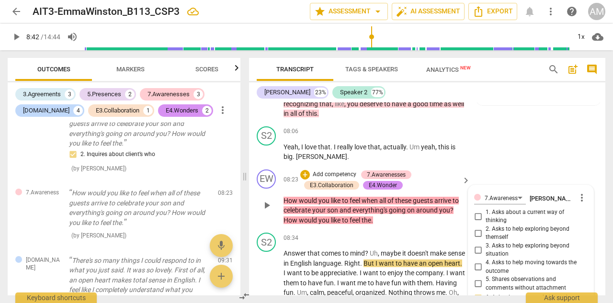
type textarea "GreNo need to repeat the question"
type textarea "[PERSON_NAME] need to repeat the question"
type textarea "GreatNo need to repeat the question"
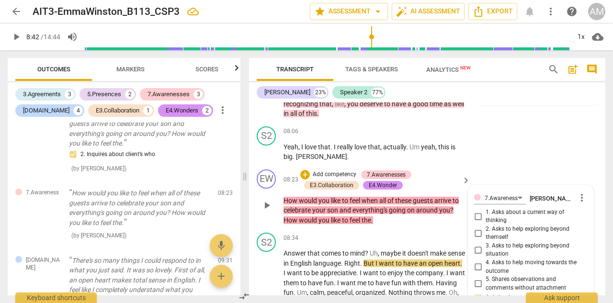
type textarea "Great No need to repeat the question"
type textarea "Great qNo need to repeat the question"
type textarea "Great quNo need to repeat the question"
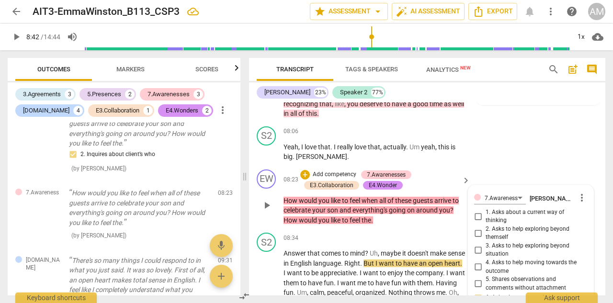
type textarea "Great quNo need to repeat the question"
type textarea "Great queNo need to repeat the question"
type textarea "Great quesNo need to repeat the question"
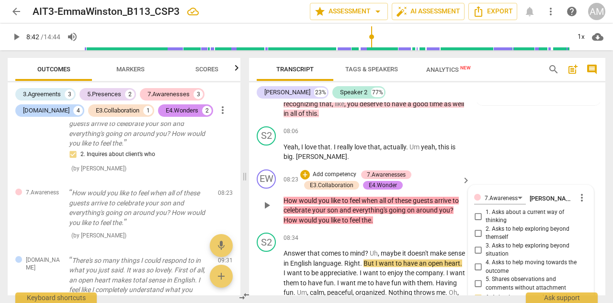
type textarea "Great questNo need to repeat the question"
type textarea "Great questiNo need to repeat the question"
type textarea "Great questioNo need to repeat the question"
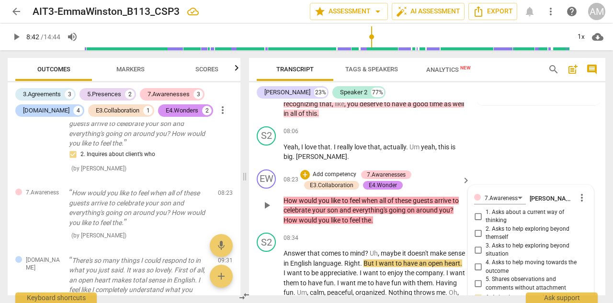
type textarea "Great questioNo need to repeat the question"
type textarea "Great questionNo need to repeat the question"
type textarea "Great question No need to repeat the question"
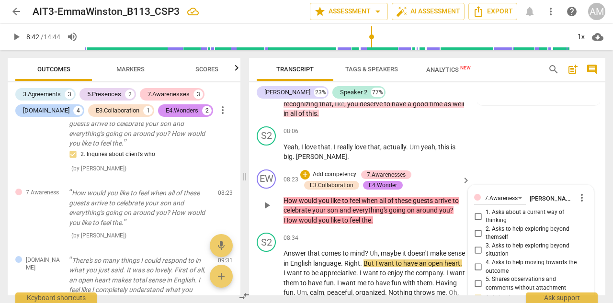
type textarea "Great question ENo need to repeat the question"
type textarea "Great question EmNo need to repeat the question"
type textarea "Great question EmmNo need to repeat the question"
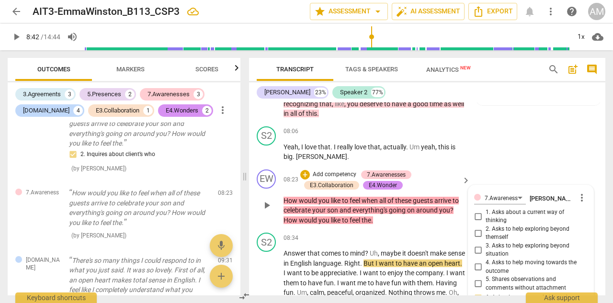
type textarea "Great question EmmNo need to repeat the question"
type textarea "Great question EmmaNo need to repeat the question"
type textarea "Great question [PERSON_NAME],No need to repeat the question"
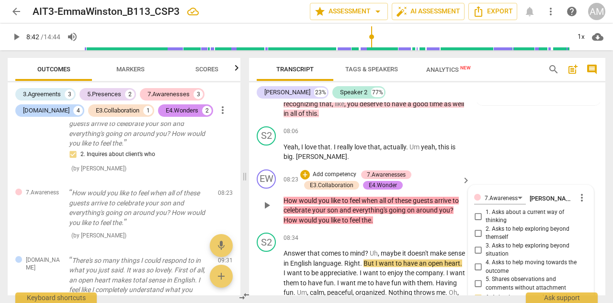
type textarea "Great question [PERSON_NAME], No need to repeat the question"
type textarea "Great question [PERSON_NAME], bNo need to repeat the question"
type textarea "Great question [PERSON_NAME], [PERSON_NAME] need to repeat the question"
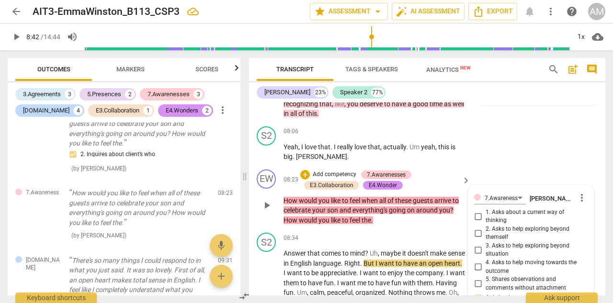
type textarea "Great question [PERSON_NAME], [PERSON_NAME] need to repeat the question"
type textarea "Great question [PERSON_NAME], butNo need to repeat the question"
type textarea "Great question [PERSON_NAME], but No need to repeat the question"
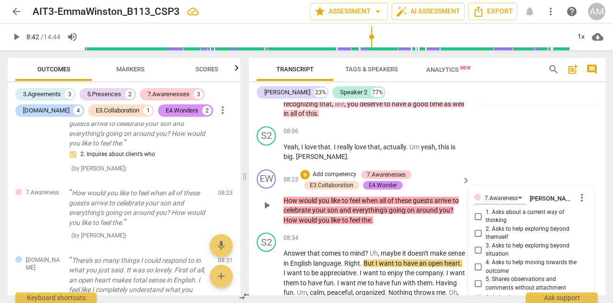
type textarea "Great question [PERSON_NAME], but N need to repeat the question"
type textarea "Great question [PERSON_NAME], but need to repeat the question"
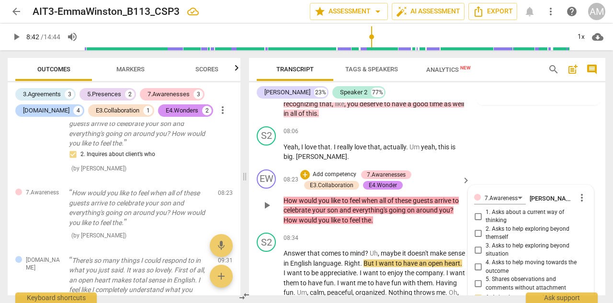
type textarea "Great question [PERSON_NAME], but n need to repeat the question"
type textarea "Great question [PERSON_NAME], but no need to repeat the question"
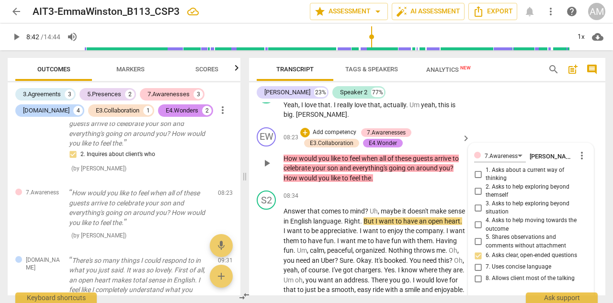
scroll to position [2685, 0]
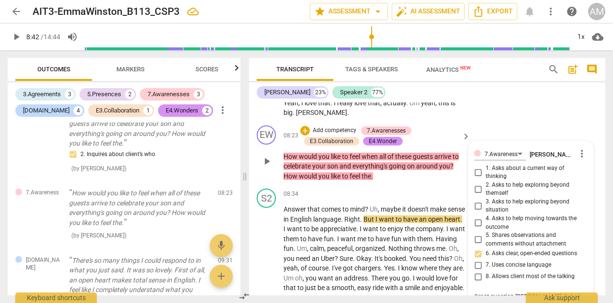
click at [531, 292] on textarea "Great question [PERSON_NAME], but no need to repeat the question" at bounding box center [531, 301] width 114 height 18
type textarea "Great question [PERSON_NAME], but no need to repeat the questio"
type textarea "Great question [PERSON_NAME], but no need to repeat the questi"
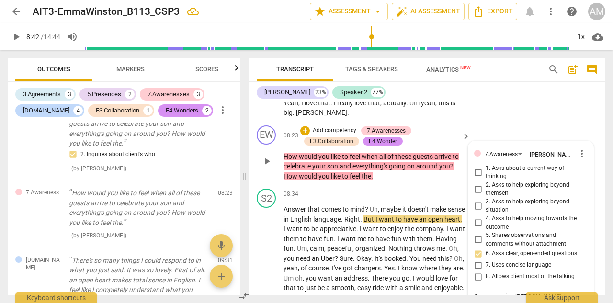
type textarea "Great question [PERSON_NAME], but no need to repeat the quest"
type textarea "Great question [PERSON_NAME], but no need to repeat the ques"
type textarea "Great question [PERSON_NAME], but no need to repeat the que"
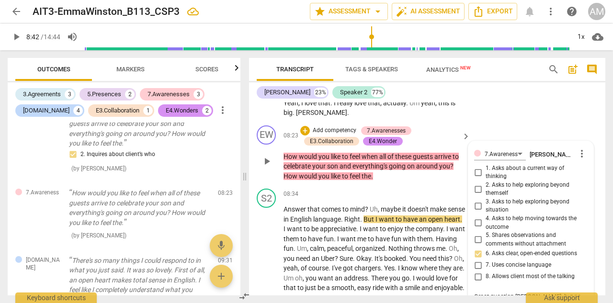
type textarea "Great question [PERSON_NAME], but no need to repeat the que"
type textarea "Great question [PERSON_NAME], but no need to repeat the qu"
type textarea "Great question [PERSON_NAME], but no need to repeat the q"
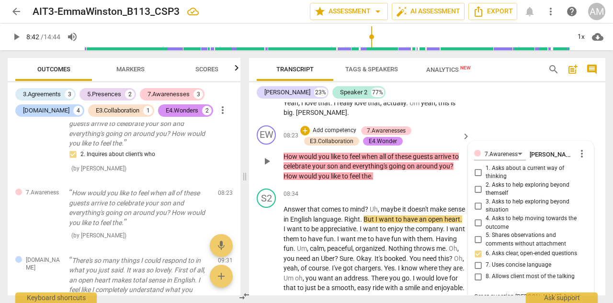
type textarea "Great question [PERSON_NAME], but no need to repeat the"
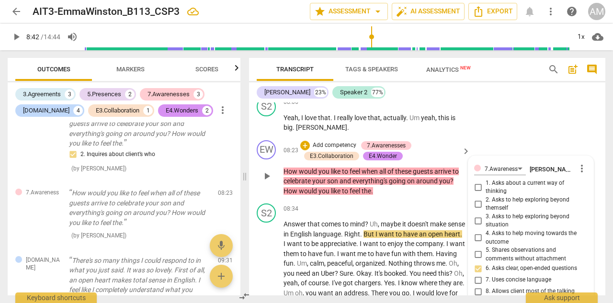
scroll to position [2663, 0]
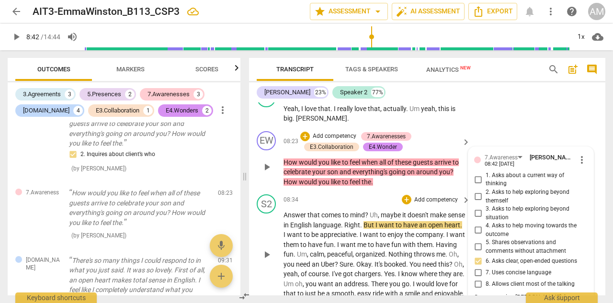
scroll to position [2681, 0]
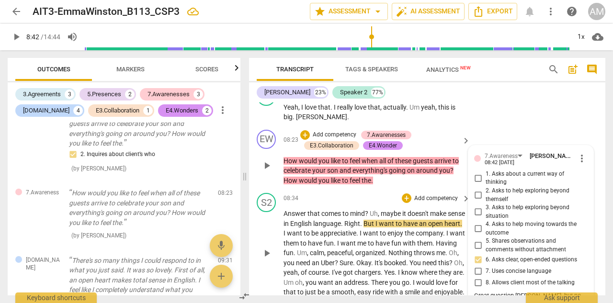
click at [269, 248] on span "play_arrow" at bounding box center [267, 254] width 12 height 12
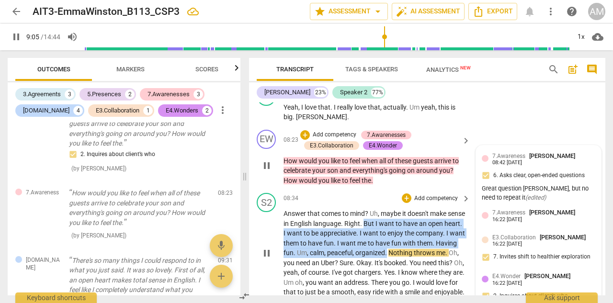
drag, startPoint x: 383, startPoint y: 167, endPoint x: 443, endPoint y: 191, distance: 65.1
click at [443, 209] on p "Answer that comes to mind ? Uh , maybe it doesn't make sense in English languag…" at bounding box center [375, 253] width 182 height 89
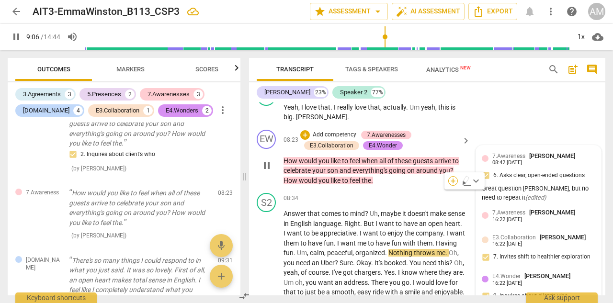
click at [455, 182] on div "+" at bounding box center [454, 181] width 10 height 10
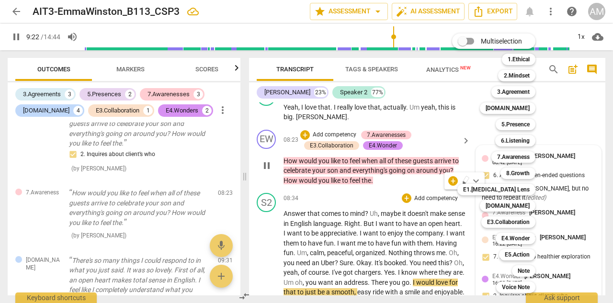
click at [463, 141] on div "Multiselection m 1.Ethical 1 2.Mindset 2 3.Agreement 3 [DOMAIN_NAME] 4 5.Presen…" at bounding box center [501, 163] width 105 height 265
click at [461, 128] on div "Multiselection m 1.Ethical 1 2.Mindset 2 3.Agreement 3 [DOMAIN_NAME] 4 5.Presen…" at bounding box center [501, 163] width 105 height 265
click at [267, 225] on div at bounding box center [306, 151] width 613 height 303
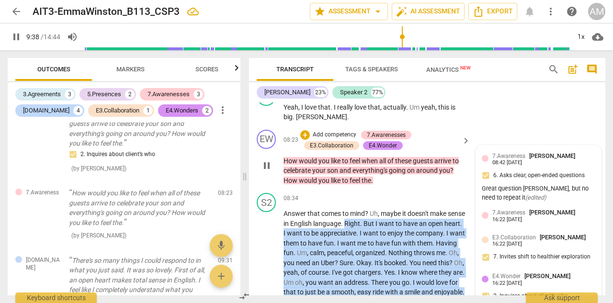
drag, startPoint x: 364, startPoint y: 166, endPoint x: 423, endPoint y: 252, distance: 104.1
click at [423, 252] on div "[PERSON_NAME] Summary: [PERSON_NAME] Summary: Hi [PERSON_NAME], here is the fee…" at bounding box center [427, 199] width 357 height 193
click at [428, 227] on div "+" at bounding box center [427, 229] width 10 height 10
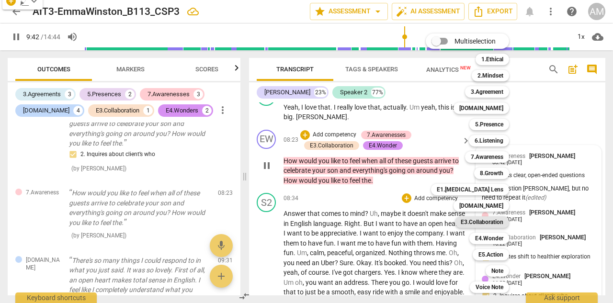
scroll to position [2878, 0]
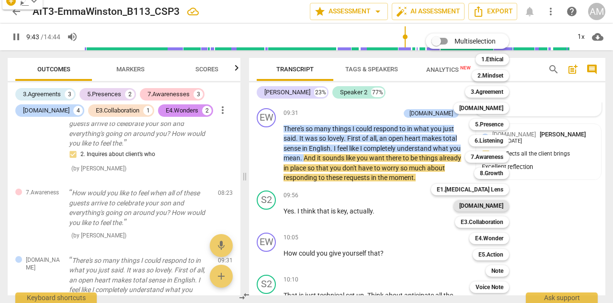
click at [496, 204] on b "[DOMAIN_NAME]" at bounding box center [482, 206] width 44 height 12
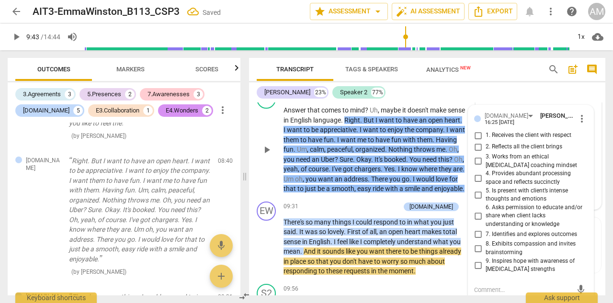
scroll to position [2778, 0]
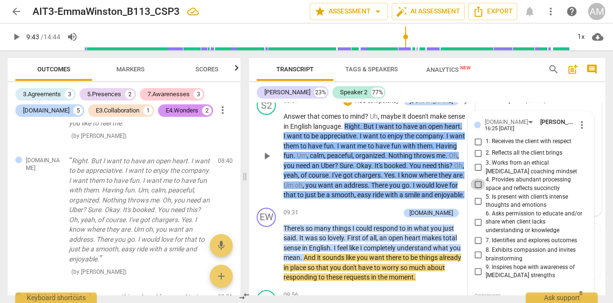
click at [477, 179] on input "4. Provides abundant processing space and reflects succinctly" at bounding box center [478, 185] width 15 height 12
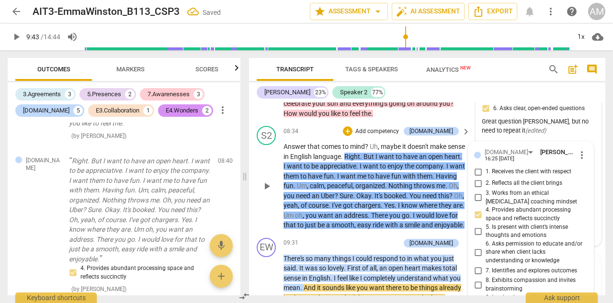
scroll to position [2770, 0]
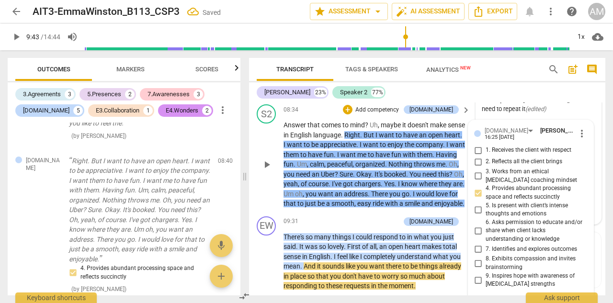
click at [442, 157] on p "Answer that comes to mind ? Uh , maybe it doesn't make sense in English languag…" at bounding box center [375, 164] width 182 height 89
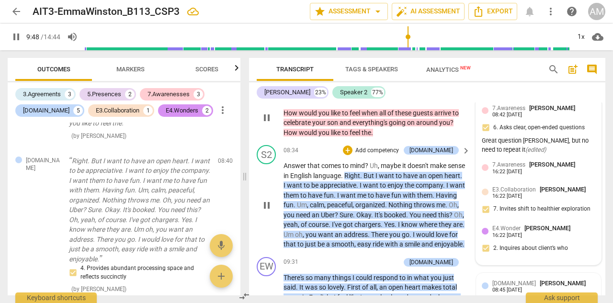
scroll to position [2776, 0]
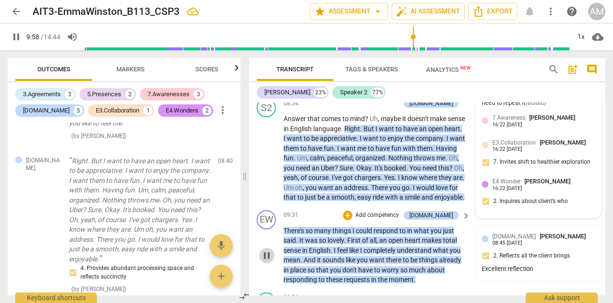
click at [266, 250] on span "pause" at bounding box center [267, 256] width 12 height 12
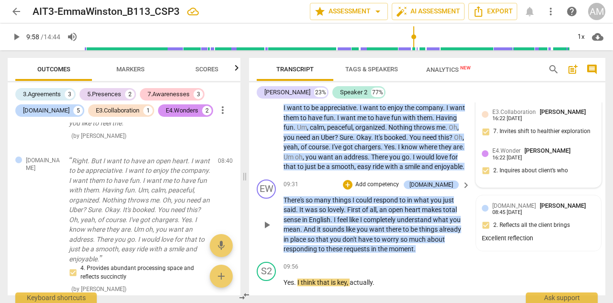
scroll to position [2808, 0]
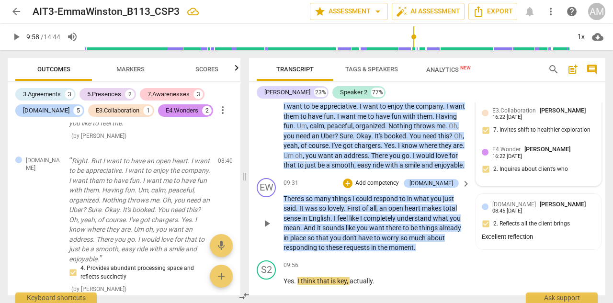
click at [270, 218] on span "play_arrow" at bounding box center [267, 224] width 12 height 12
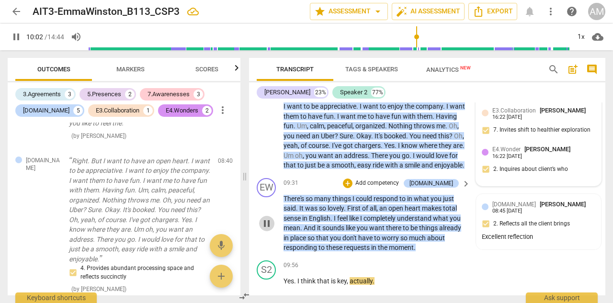
click at [269, 218] on span "pause" at bounding box center [267, 224] width 12 height 12
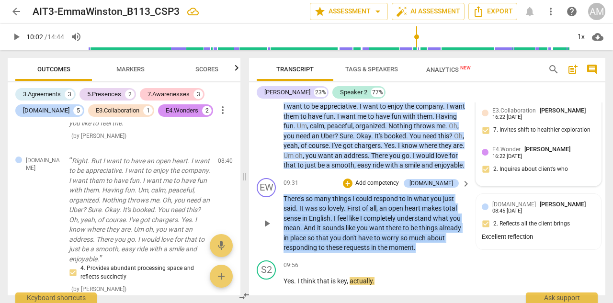
drag, startPoint x: 284, startPoint y: 147, endPoint x: 416, endPoint y: 196, distance: 141.0
click at [416, 196] on p "There's so many things I could respond to in what you just said . It was so lov…" at bounding box center [375, 223] width 182 height 59
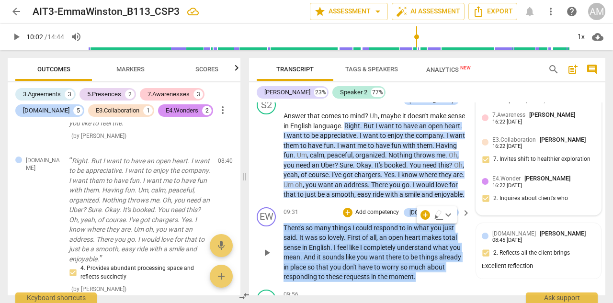
scroll to position [2780, 0]
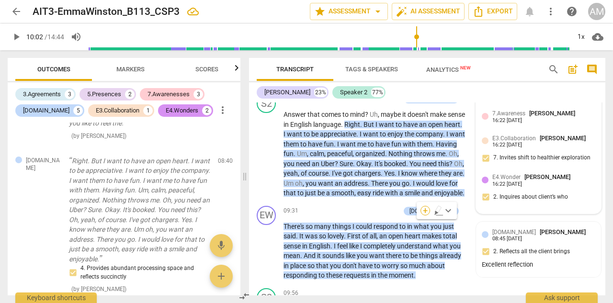
click at [427, 210] on div "+" at bounding box center [426, 211] width 10 height 10
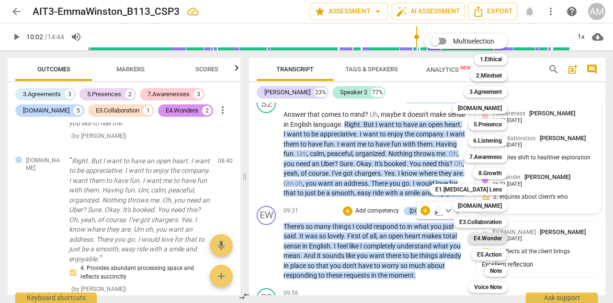
click at [493, 241] on b "E4.Wonder" at bounding box center [488, 239] width 28 height 12
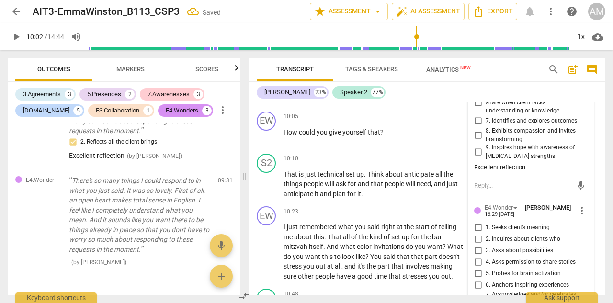
scroll to position [3017, 0]
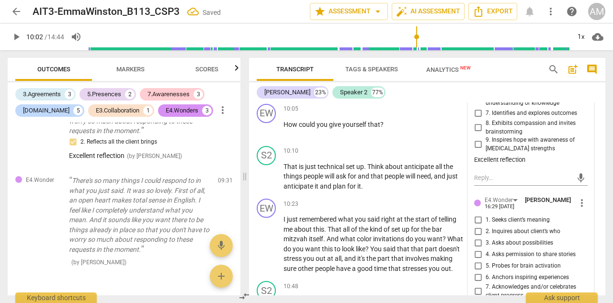
click at [477, 286] on input "7. Acknowledges and/or celebrates client progress" at bounding box center [478, 292] width 15 height 12
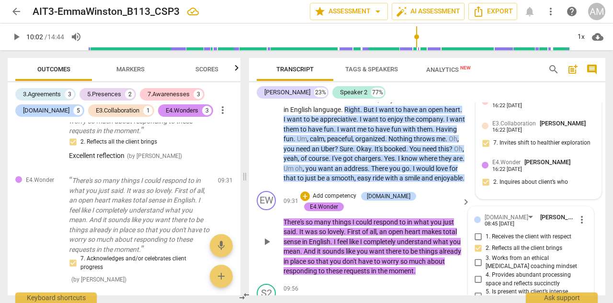
scroll to position [2793, 0]
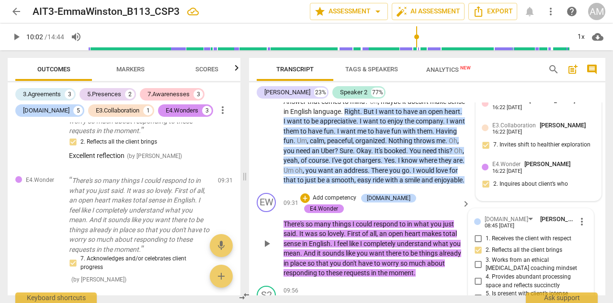
click at [268, 212] on div "play_arrow pause" at bounding box center [271, 243] width 24 height 63
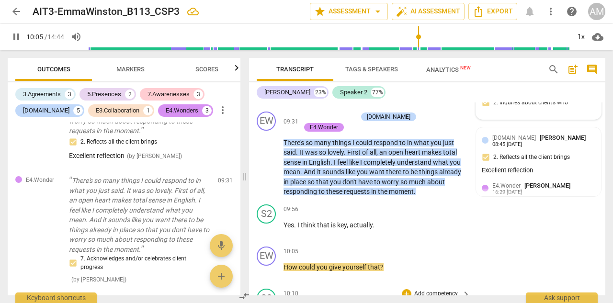
scroll to position [2874, 0]
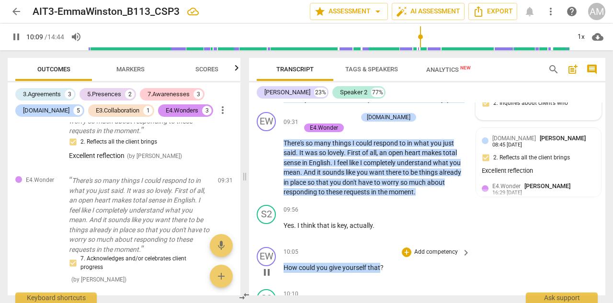
drag, startPoint x: 284, startPoint y: 207, endPoint x: 380, endPoint y: 204, distance: 95.9
click at [380, 263] on p "How could you give yourself that ?" at bounding box center [375, 268] width 182 height 10
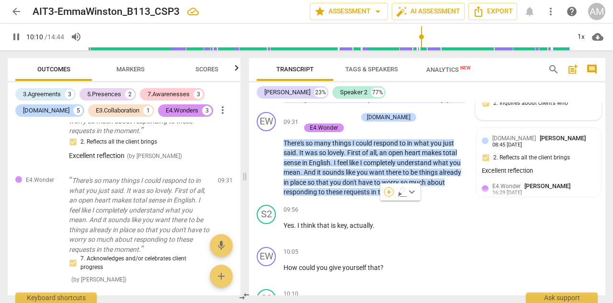
click at [389, 192] on div "+" at bounding box center [389, 192] width 10 height 10
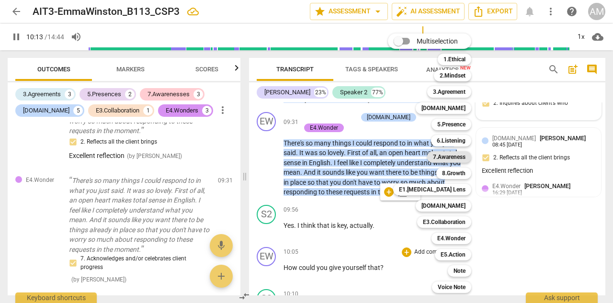
click at [453, 154] on b "7.Awareness" at bounding box center [449, 157] width 33 height 12
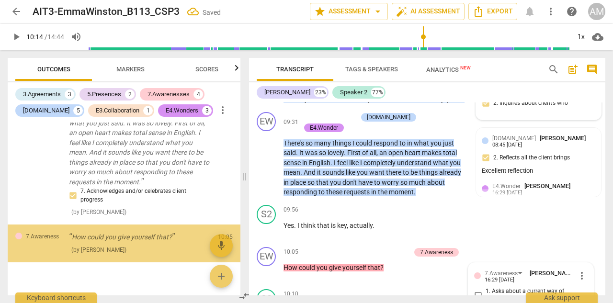
scroll to position [3031, 0]
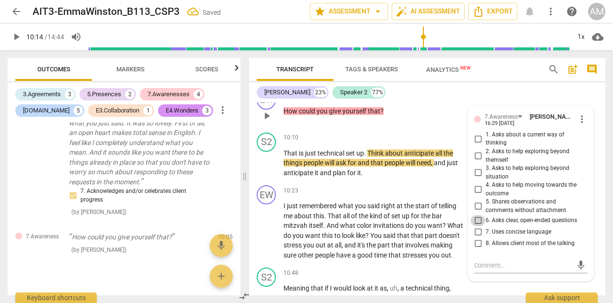
click at [476, 215] on input "6. Asks clear, open-ended questions" at bounding box center [478, 221] width 15 height 12
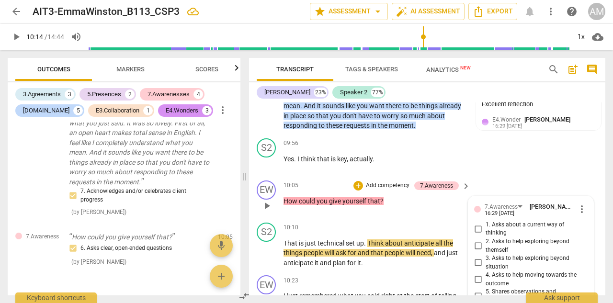
scroll to position [2918, 0]
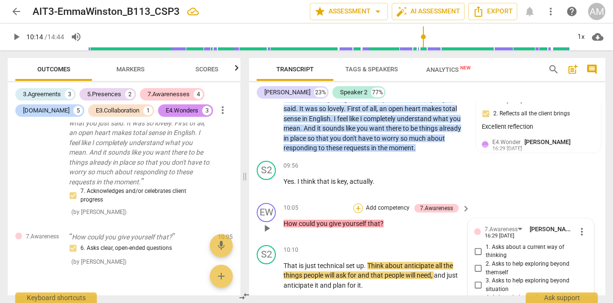
click at [357, 204] on div "+" at bounding box center [359, 209] width 10 height 10
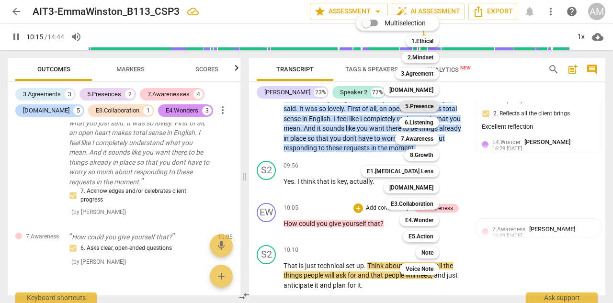
click at [425, 106] on b "5.Presence" at bounding box center [419, 107] width 28 height 12
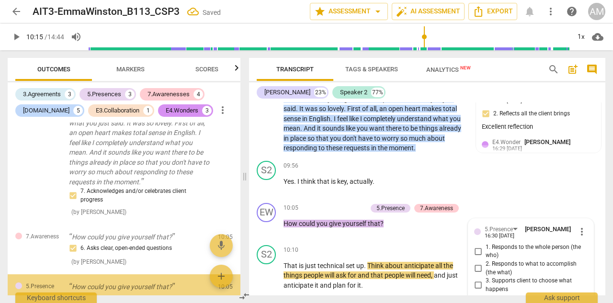
scroll to position [1404, 0]
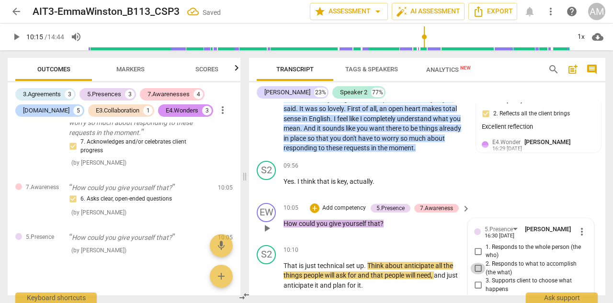
click at [480, 263] on input "2. Responds to what to accomplish (the what)" at bounding box center [478, 269] width 15 height 12
click at [477, 294] on input "4. Demonstrates curiosity" at bounding box center [478, 300] width 15 height 12
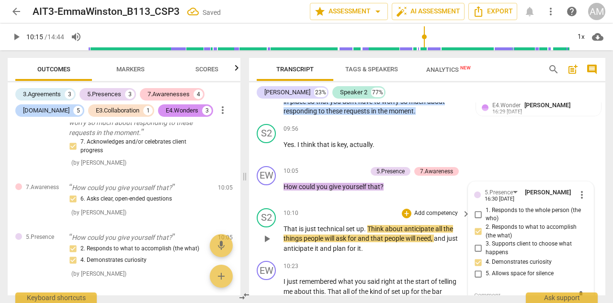
scroll to position [2946, 0]
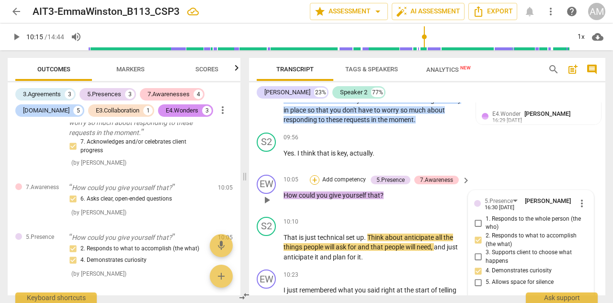
click at [313, 175] on div "+" at bounding box center [315, 180] width 10 height 10
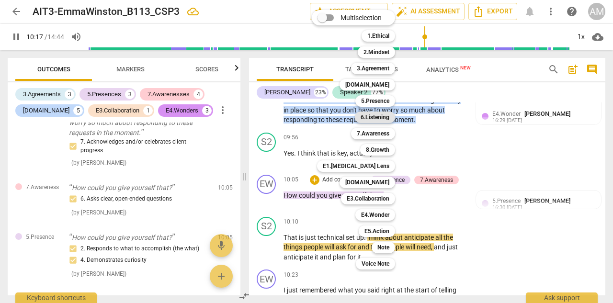
click at [374, 117] on b "6.Listening" at bounding box center [375, 118] width 29 height 12
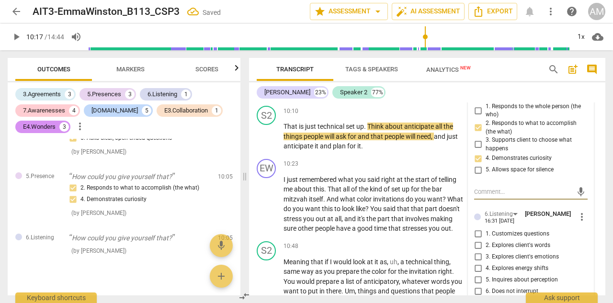
scroll to position [3061, 0]
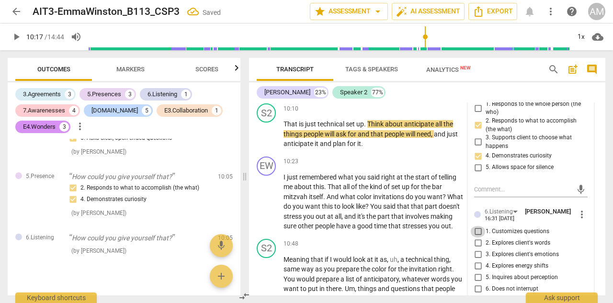
click at [474, 226] on input "1. Customizes questions" at bounding box center [478, 232] width 15 height 12
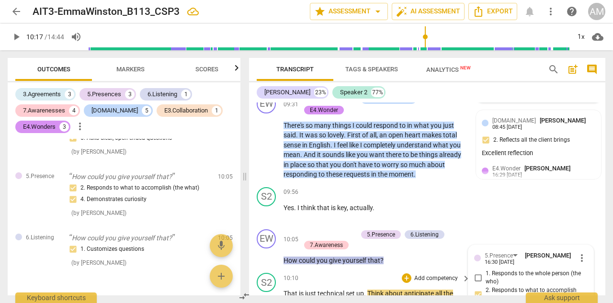
scroll to position [2883, 0]
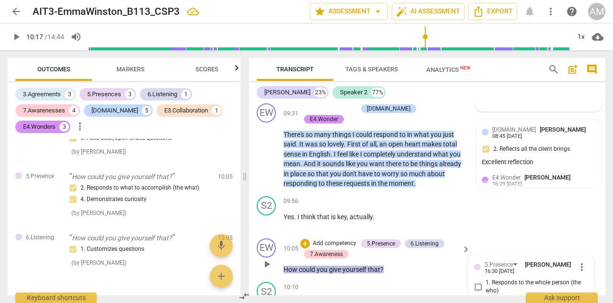
click at [265, 259] on span "play_arrow" at bounding box center [267, 265] width 12 height 12
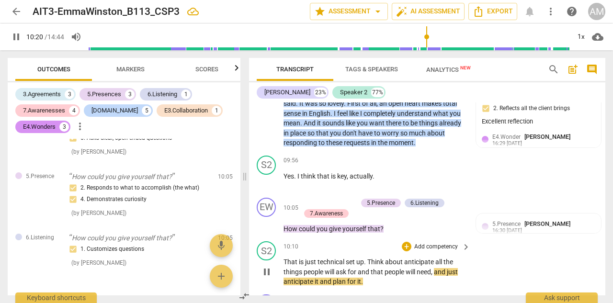
scroll to position [2924, 0]
click at [267, 266] on span "pause" at bounding box center [267, 272] width 12 height 12
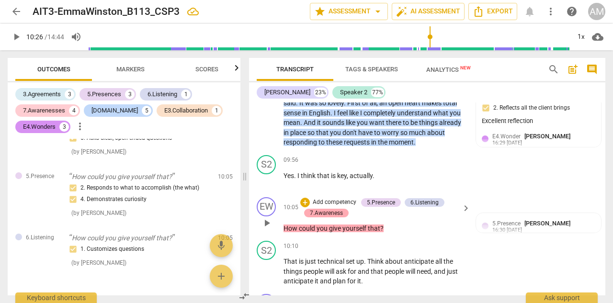
click at [325, 209] on div "7.Awareness" at bounding box center [326, 213] width 33 height 9
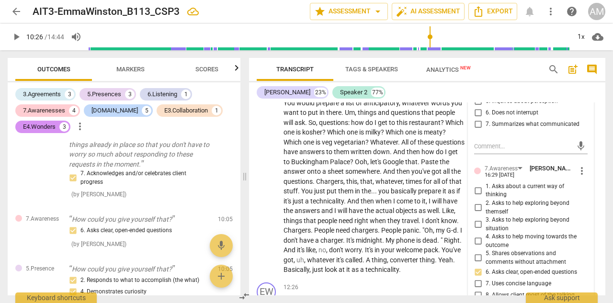
scroll to position [3239, 0]
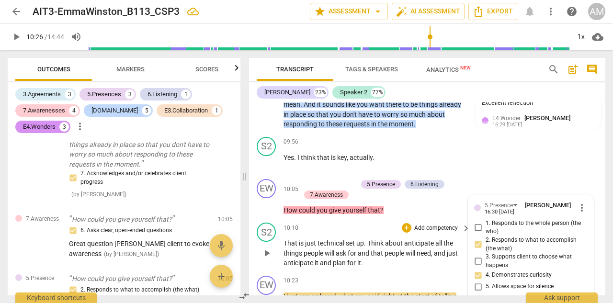
scroll to position [2945, 0]
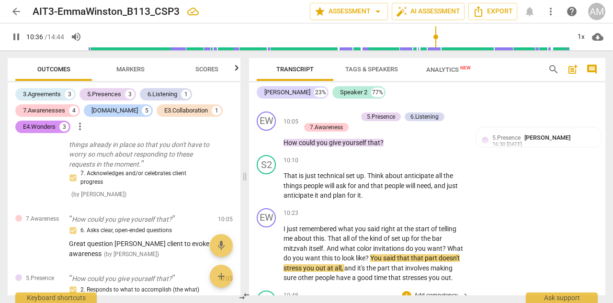
scroll to position [3016, 0]
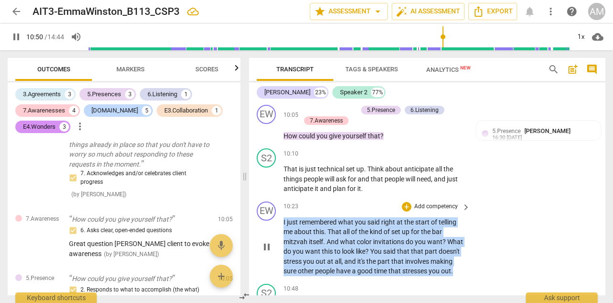
drag, startPoint x: 283, startPoint y: 158, endPoint x: 455, endPoint y: 206, distance: 178.0
click at [455, 206] on div "EW play_arrow pause 10:23 + Add competency keyboard_arrow_right I just remember…" at bounding box center [427, 239] width 357 height 82
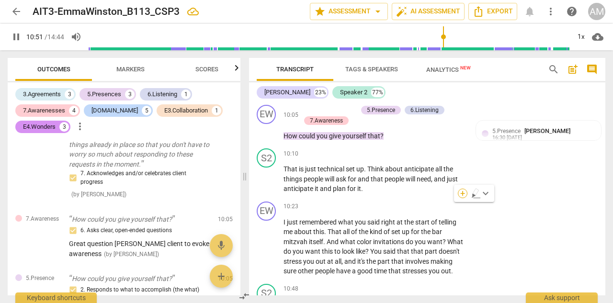
click at [462, 196] on div "+" at bounding box center [463, 194] width 10 height 10
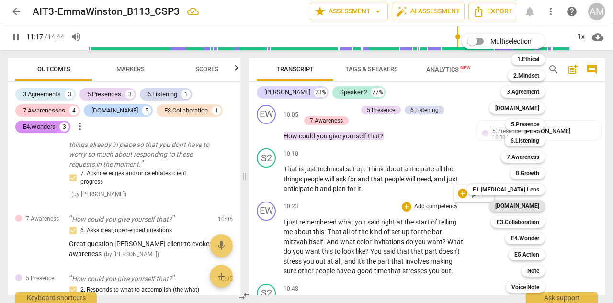
click at [539, 207] on b "[DOMAIN_NAME]" at bounding box center [518, 206] width 44 height 12
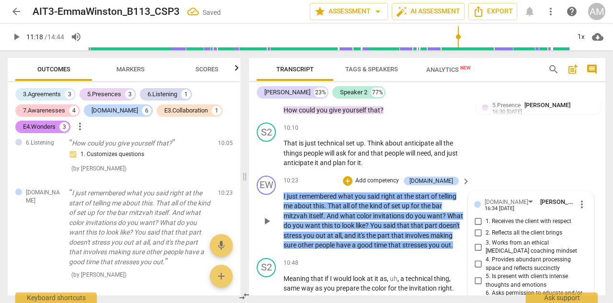
scroll to position [3041, 0]
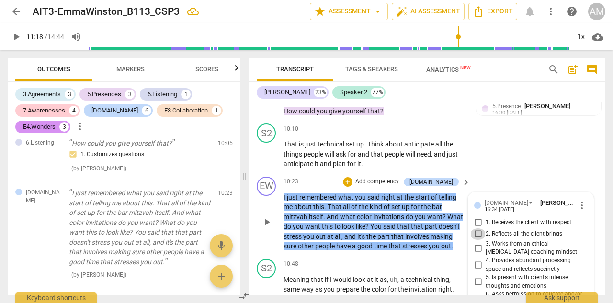
click at [478, 229] on input "2. Reflects all the client brings" at bounding box center [478, 235] width 15 height 12
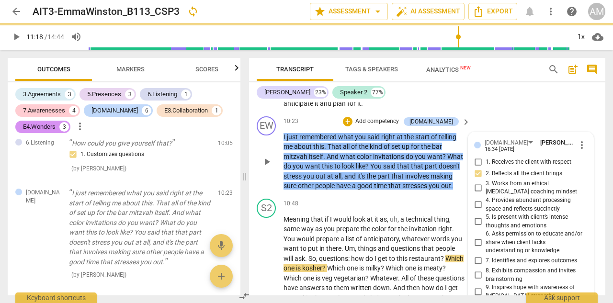
scroll to position [3140, 0]
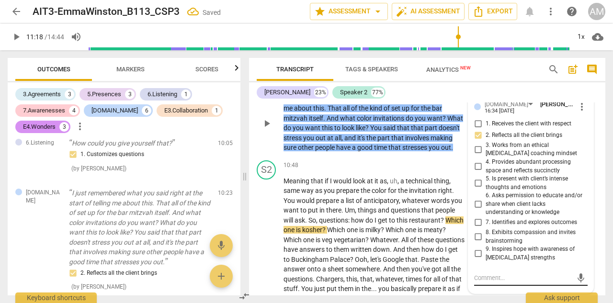
click at [494, 274] on textarea at bounding box center [523, 278] width 98 height 9
click at [528, 274] on textarea "Nice reflection to evoke awareness and growth" at bounding box center [523, 283] width 98 height 18
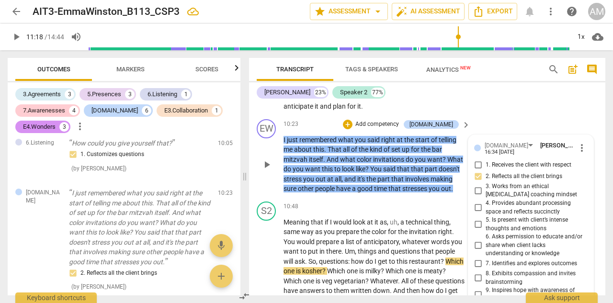
scroll to position [3095, 0]
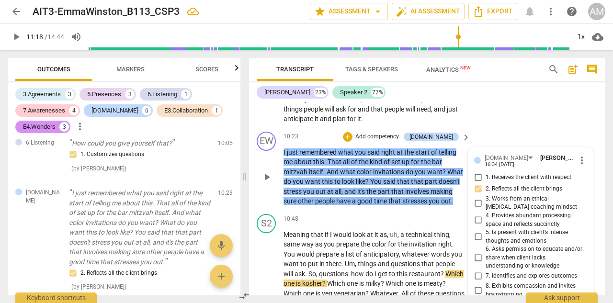
scroll to position [3090, 0]
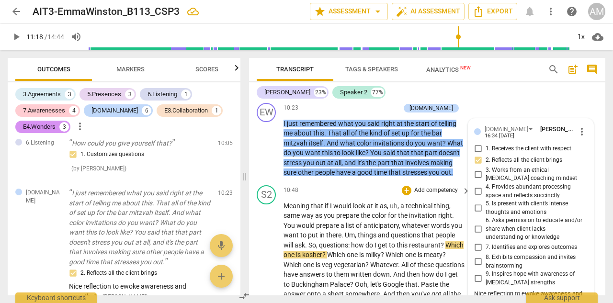
scroll to position [3114, 0]
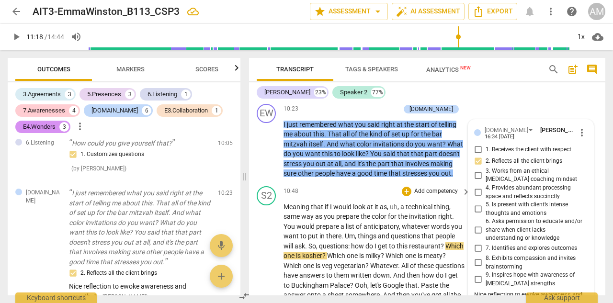
click at [268, 295] on span "play_arrow" at bounding box center [267, 301] width 12 height 12
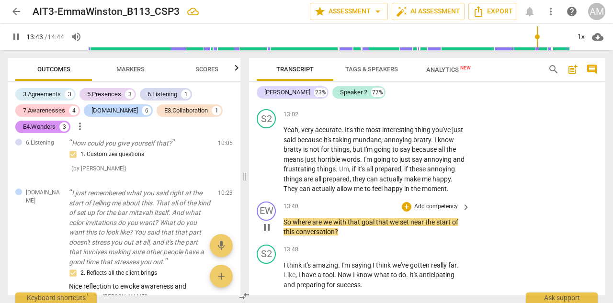
scroll to position [3608, 0]
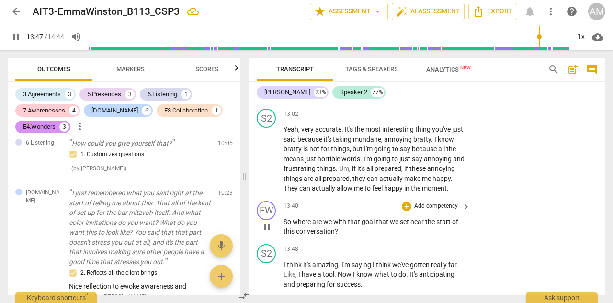
click at [284, 218] on span "So" at bounding box center [288, 222] width 9 height 8
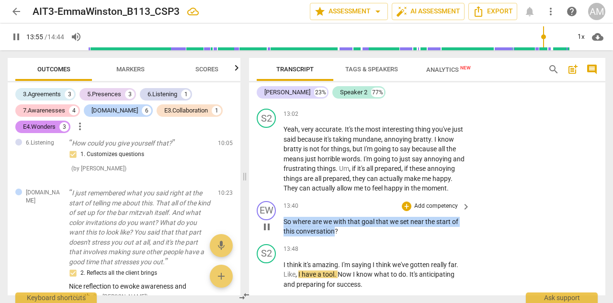
drag, startPoint x: 284, startPoint y: 169, endPoint x: 335, endPoint y: 176, distance: 50.8
click at [335, 217] on p "So where are we with that goal that we set near the start of this conversation ?" at bounding box center [375, 227] width 182 height 20
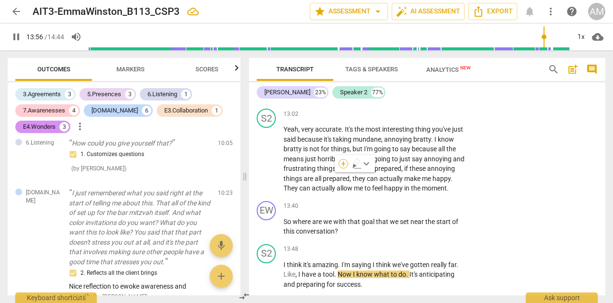
click at [345, 163] on div "+" at bounding box center [344, 164] width 10 height 10
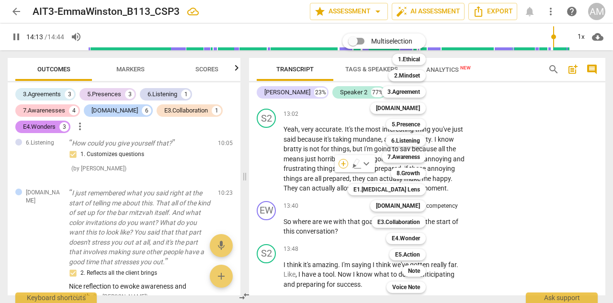
scroll to position [3783, 0]
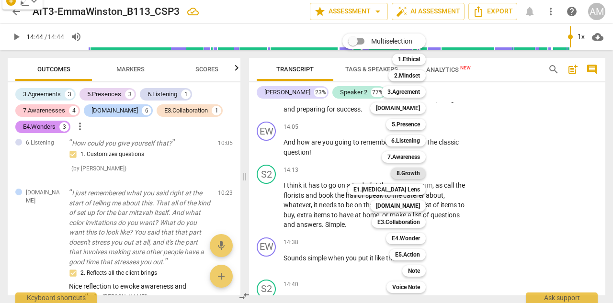
click at [408, 172] on b "8.Growth" at bounding box center [408, 174] width 23 height 12
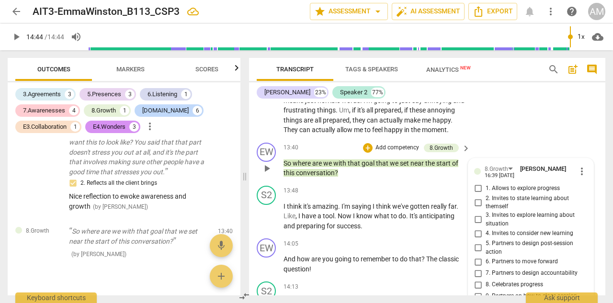
scroll to position [3667, 0]
click at [475, 183] on input "1. Allows to explore progress" at bounding box center [478, 189] width 15 height 12
click at [479, 214] on input "3. Invites to explore learning about situation" at bounding box center [478, 220] width 15 height 12
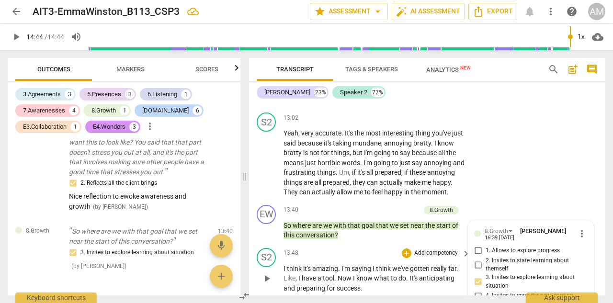
scroll to position [3595, 0]
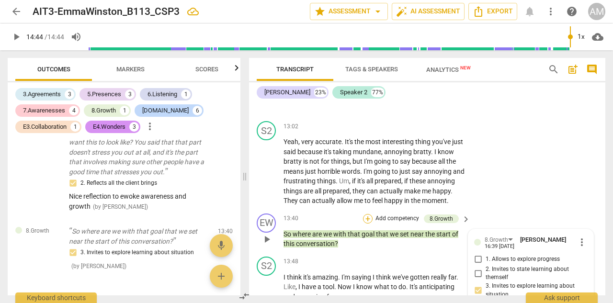
click at [370, 214] on div "+" at bounding box center [368, 219] width 10 height 10
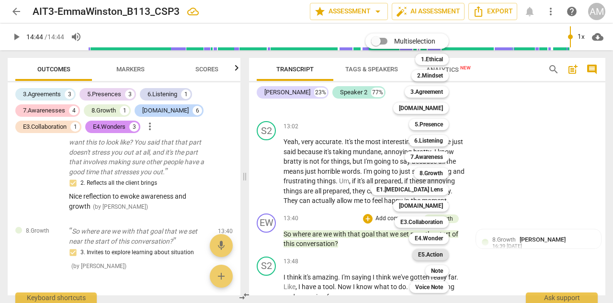
click at [427, 256] on b "E5.Action" at bounding box center [430, 255] width 25 height 12
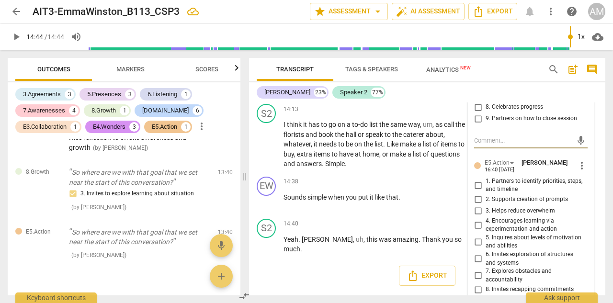
scroll to position [3844, 0]
click at [478, 296] on input "9. Invites client to share learning" at bounding box center [478, 302] width 15 height 12
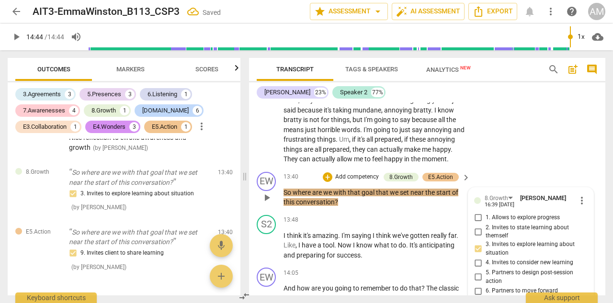
scroll to position [3637, 0]
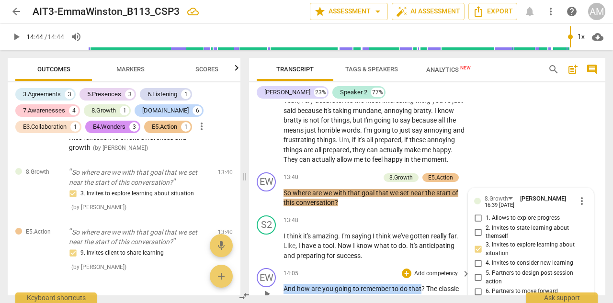
drag, startPoint x: 282, startPoint y: 231, endPoint x: 422, endPoint y: 234, distance: 140.5
click at [422, 265] on div "EW play_arrow pause 14:05 + Add competency keyboard_arrow_right And how are you…" at bounding box center [427, 286] width 357 height 43
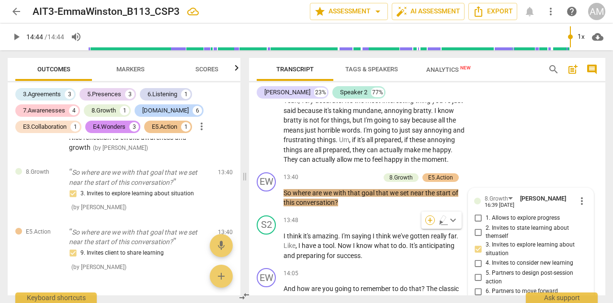
click at [428, 222] on div "+" at bounding box center [431, 221] width 10 height 10
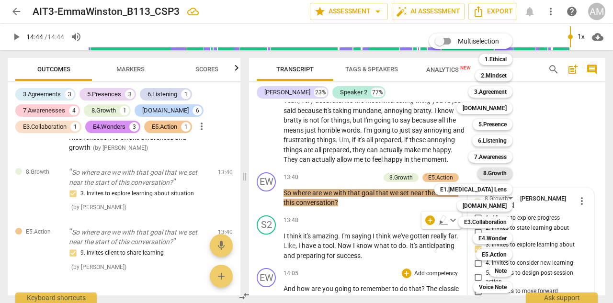
click at [498, 172] on b "8.Growth" at bounding box center [495, 174] width 23 height 12
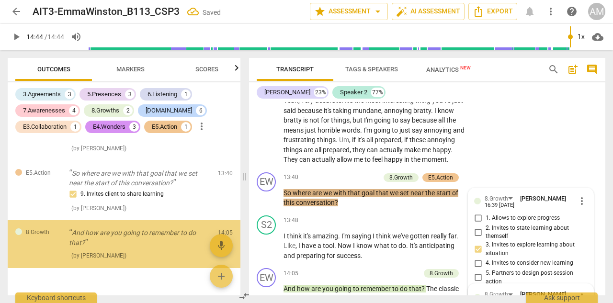
scroll to position [3823, 0]
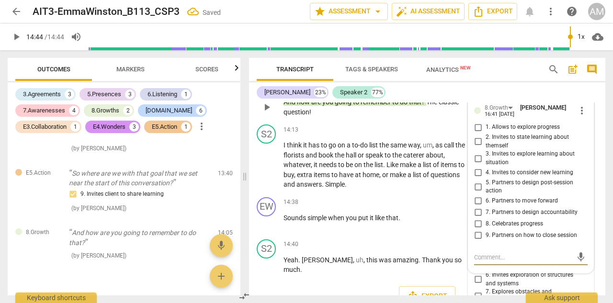
click at [479, 181] on input "5. Partners to design post-session action" at bounding box center [478, 187] width 15 height 12
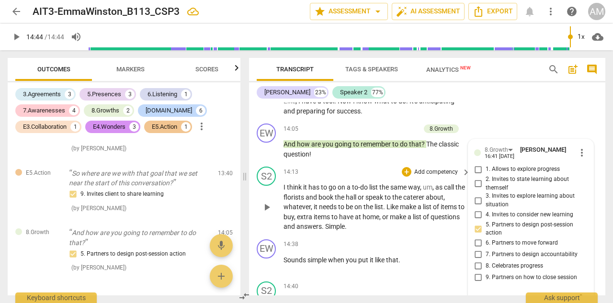
scroll to position [3782, 0]
click at [268, 259] on span "play_arrow" at bounding box center [267, 265] width 12 height 12
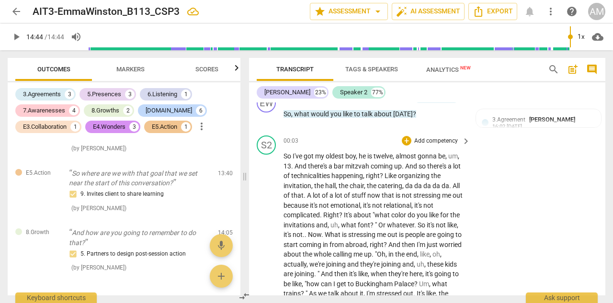
scroll to position [1373, 0]
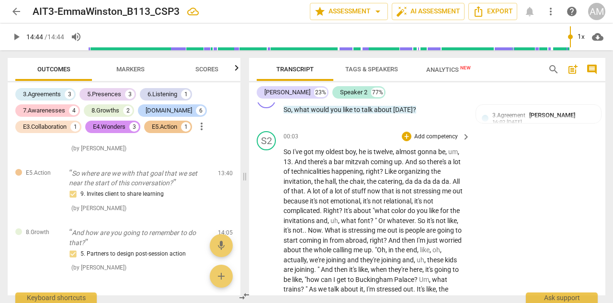
click at [269, 262] on div "play_arrow pause" at bounding box center [271, 299] width 24 height 299
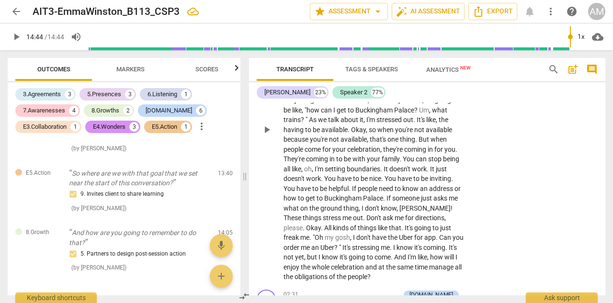
scroll to position [1534, 0]
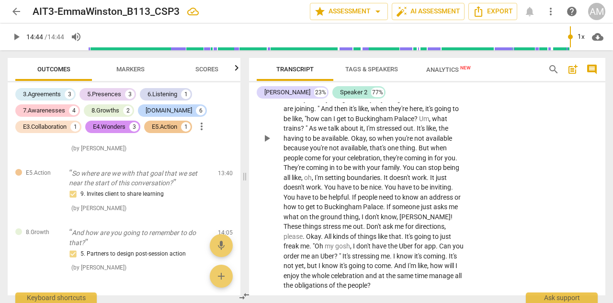
click at [267, 133] on span "play_arrow" at bounding box center [267, 139] width 12 height 12
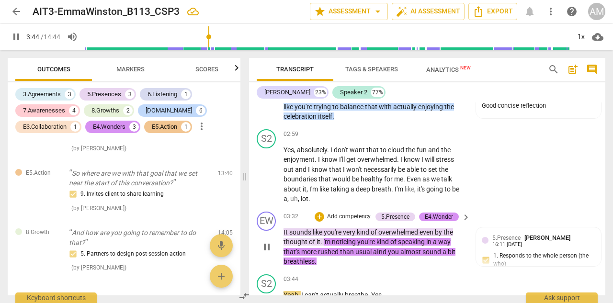
scroll to position [1789, 0]
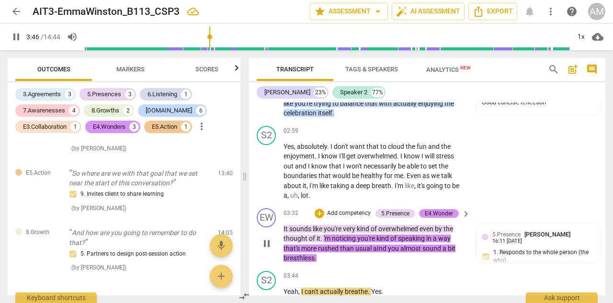
click at [268, 238] on span "pause" at bounding box center [267, 244] width 12 height 12
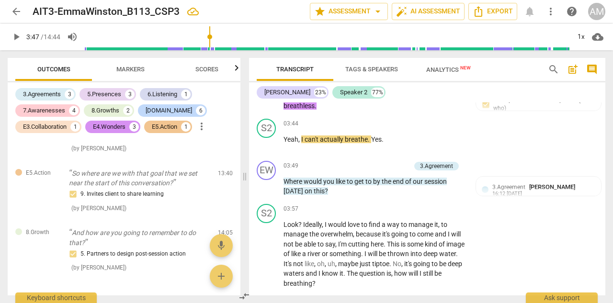
scroll to position [1940, 0]
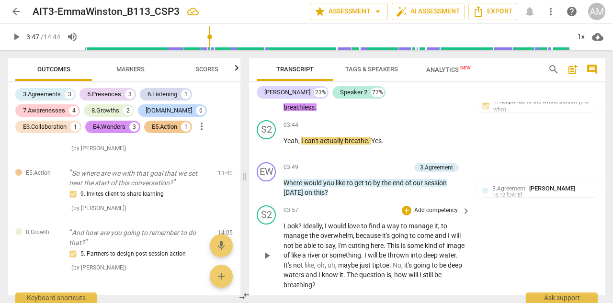
click at [269, 250] on span "play_arrow" at bounding box center [267, 256] width 12 height 12
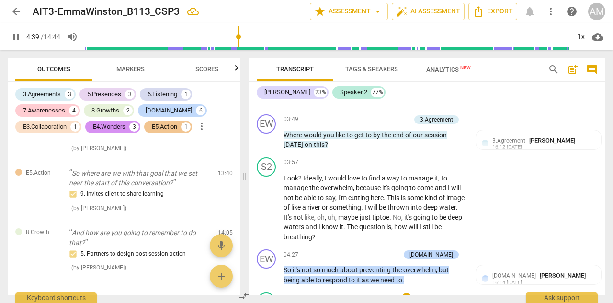
scroll to position [1986, 0]
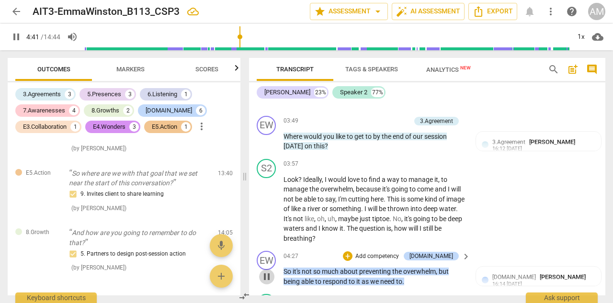
click at [267, 271] on span "pause" at bounding box center [267, 277] width 12 height 12
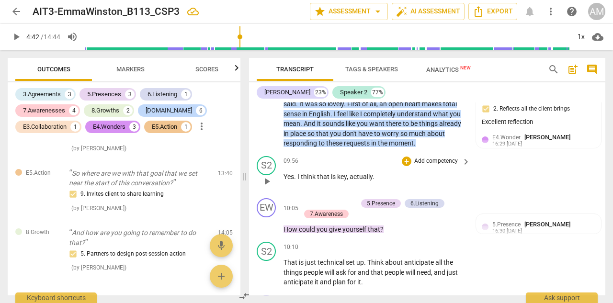
scroll to position [2923, 0]
click at [267, 266] on span "play_arrow" at bounding box center [267, 272] width 12 height 12
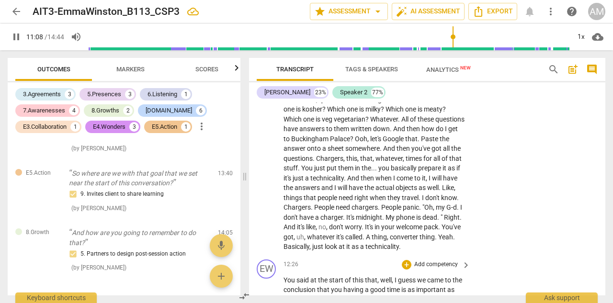
scroll to position [3265, 0]
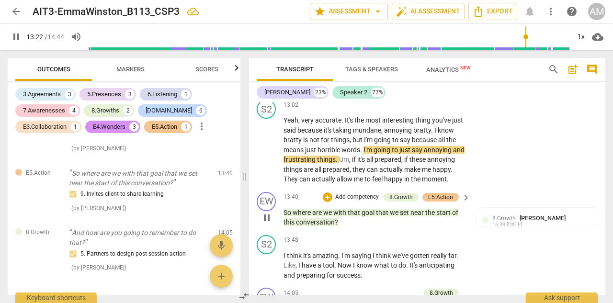
scroll to position [3618, 0]
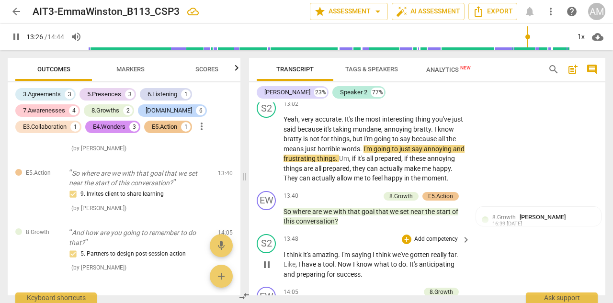
click at [266, 259] on span "pause" at bounding box center [267, 265] width 12 height 12
click at [266, 259] on span "play_arrow" at bounding box center [267, 265] width 12 height 12
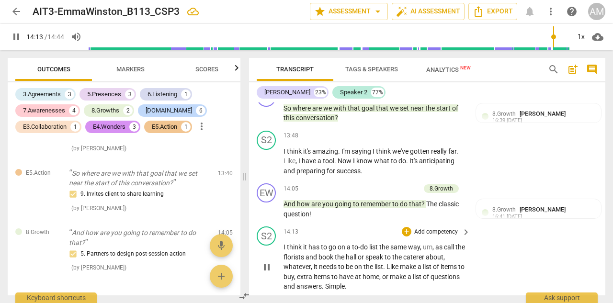
scroll to position [3722, 0]
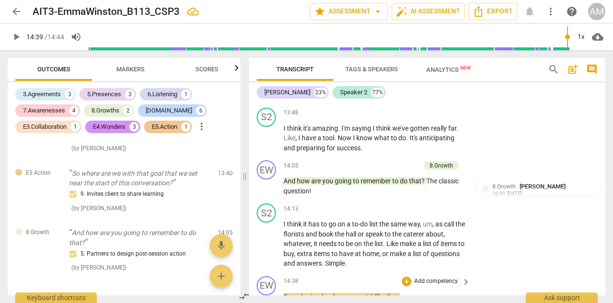
scroll to position [3747, 0]
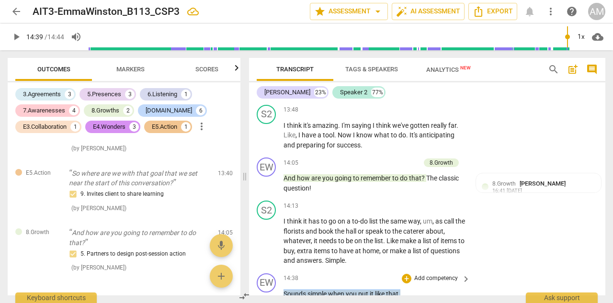
drag, startPoint x: 286, startPoint y: 236, endPoint x: 401, endPoint y: 237, distance: 115.0
click at [401, 289] on p "Sounds simple when you put it like that ." at bounding box center [375, 294] width 182 height 10
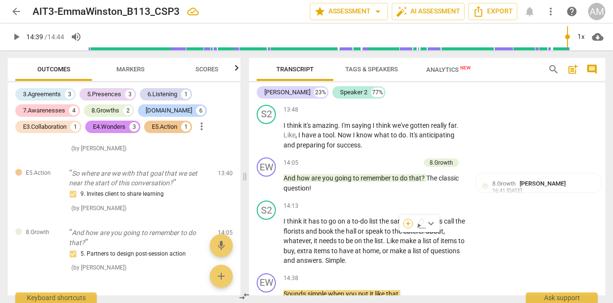
click at [412, 224] on div "+" at bounding box center [409, 224] width 10 height 10
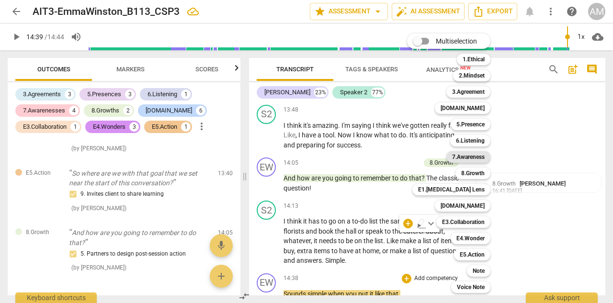
click at [485, 157] on b "7.Awareness" at bounding box center [468, 157] width 33 height 12
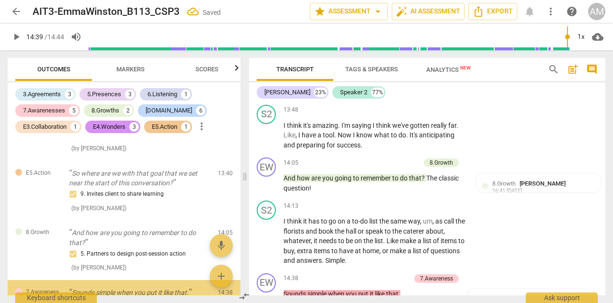
scroll to position [3855, 0]
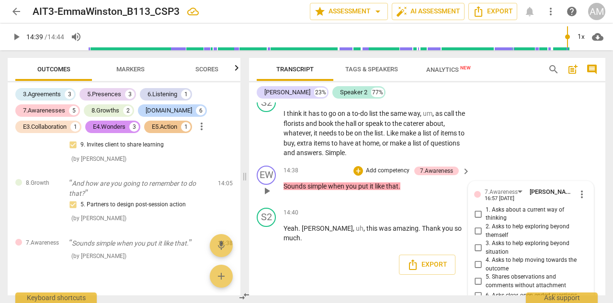
click at [477, 243] on input "3. Asks to help exploring beyond situation" at bounding box center [478, 249] width 15 height 12
click at [478, 226] on input "2. Asks to help exploring beyond themself" at bounding box center [478, 232] width 15 height 12
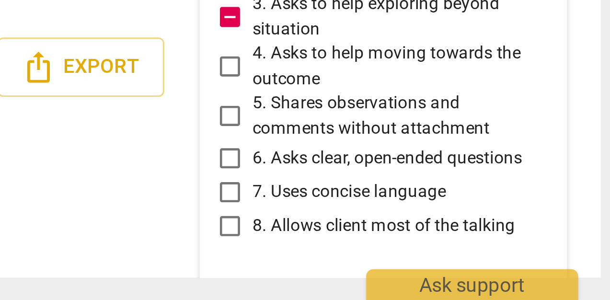
scroll to position [3918, 0]
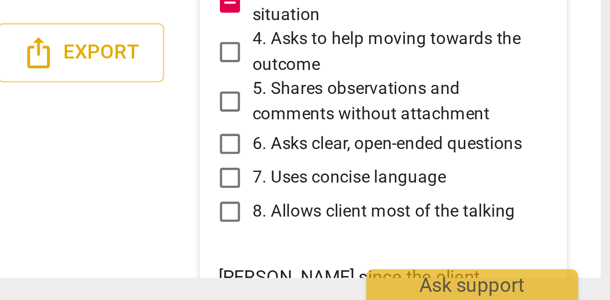
scroll to position [3923, 0]
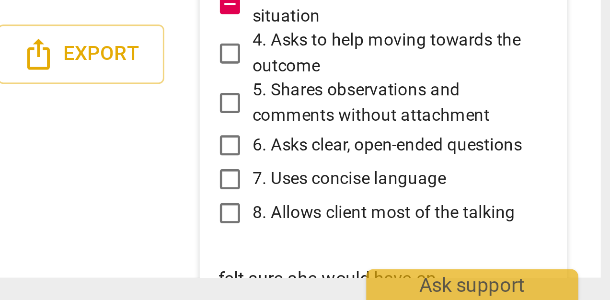
scroll to position [0, 0]
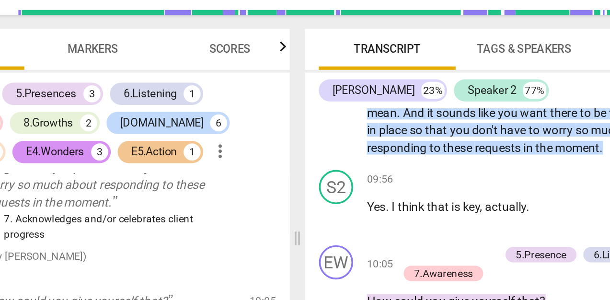
scroll to position [2948, 0]
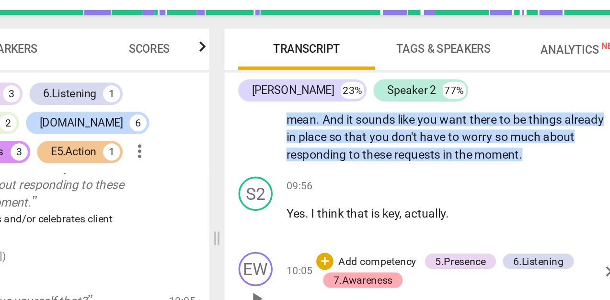
click at [310, 195] on div "7.Awareness" at bounding box center [326, 199] width 33 height 9
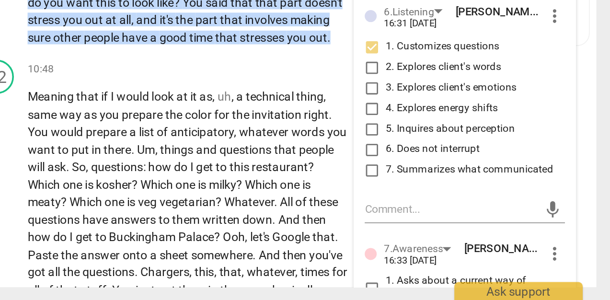
scroll to position [3141, 0]
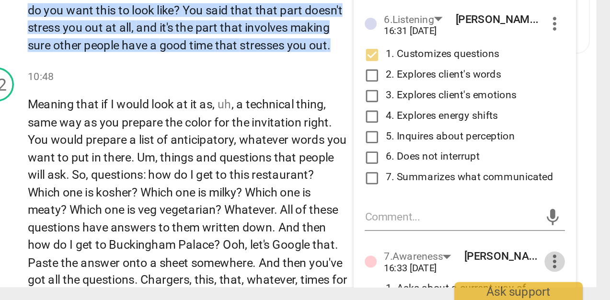
click at [573, 272] on span "more_vert" at bounding box center [579, 278] width 12 height 12
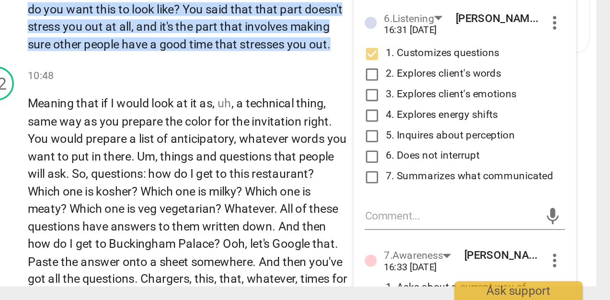
scroll to position [0, 0]
click at [307, 81] on div at bounding box center [305, 150] width 610 height 300
click at [573, 272] on span "more_vert" at bounding box center [579, 278] width 12 height 12
click at [275, 115] on div at bounding box center [305, 150] width 610 height 300
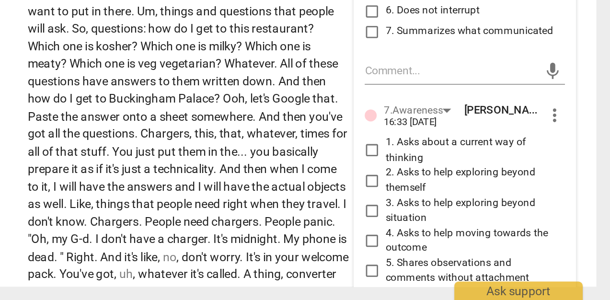
scroll to position [3207, 0]
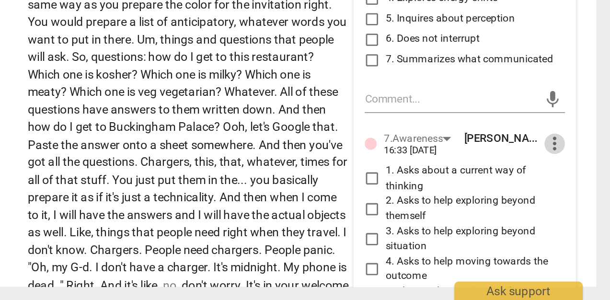
click at [573, 207] on span "more_vert" at bounding box center [579, 213] width 12 height 12
click at [285, 146] on div at bounding box center [305, 150] width 610 height 300
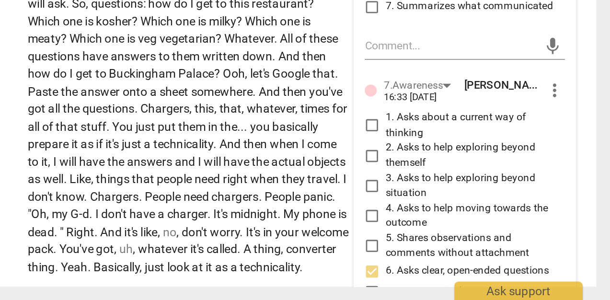
scroll to position [3245, 0]
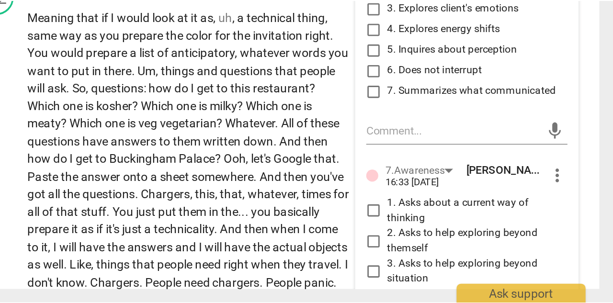
scroll to position [3175, 0]
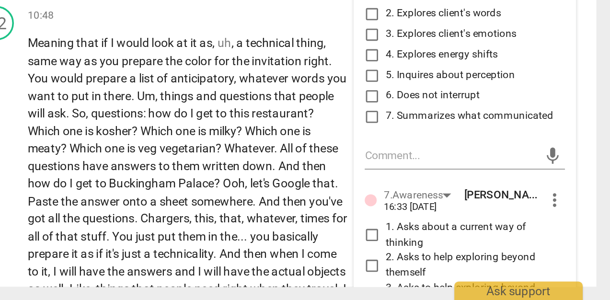
click at [573, 238] on span "more_vert" at bounding box center [579, 244] width 12 height 12
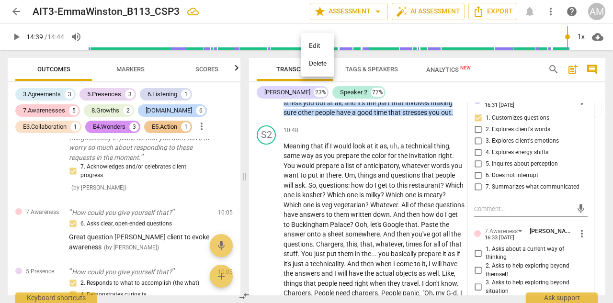
click at [312, 46] on li "Edit" at bounding box center [317, 46] width 33 height 18
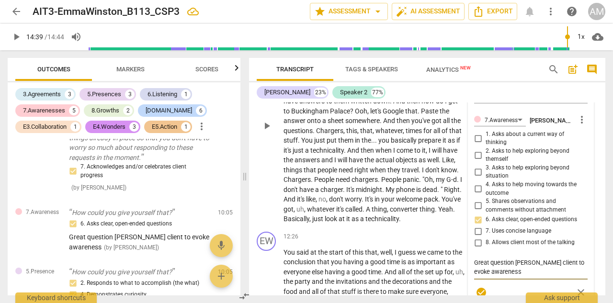
scroll to position [3291, 0]
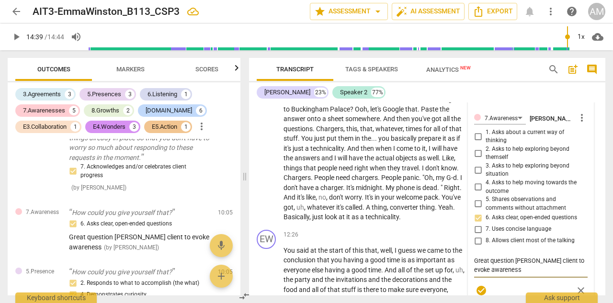
click at [549, 256] on textarea "Great question [PERSON_NAME] client to evoke awareness" at bounding box center [531, 265] width 114 height 18
drag, startPoint x: 548, startPoint y: 194, endPoint x: 552, endPoint y: 214, distance: 21.0
click at [549, 256] on textarea "Great question [PERSON_NAME], to evoke awareness" at bounding box center [531, 265] width 114 height 18
click at [481, 285] on span "check_circle" at bounding box center [482, 291] width 12 height 12
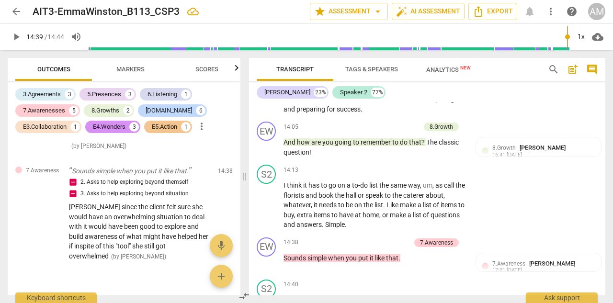
scroll to position [1915, 0]
click at [224, 275] on span "add" at bounding box center [222, 277] width 12 height 12
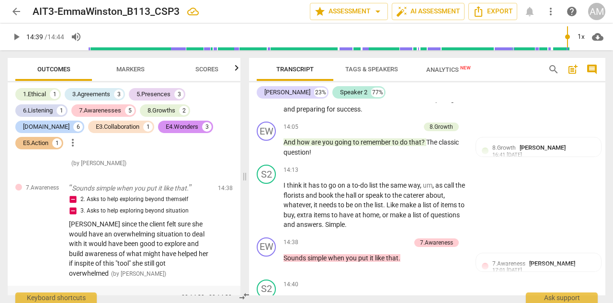
scroll to position [1923, 0]
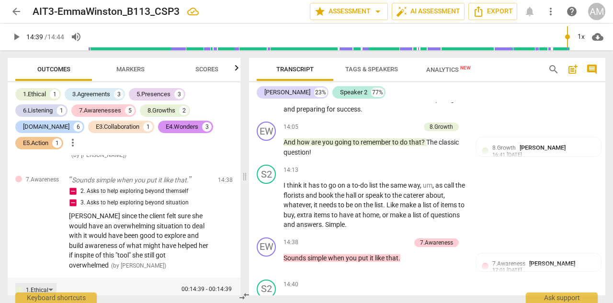
click at [48, 283] on div "1.Ethical" at bounding box center [35, 289] width 41 height 13
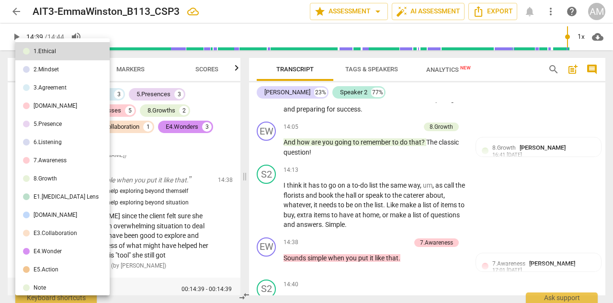
click at [46, 286] on div "Note" at bounding box center [40, 288] width 12 height 6
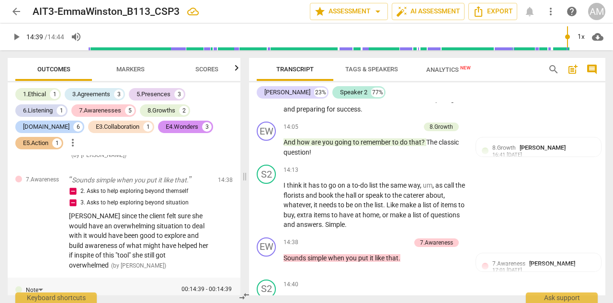
click at [104, 286] on textarea at bounding box center [121, 299] width 104 height 27
click at [130, 286] on textarea "Excellent coaching session, [PERSON_NAME]." at bounding box center [121, 299] width 104 height 27
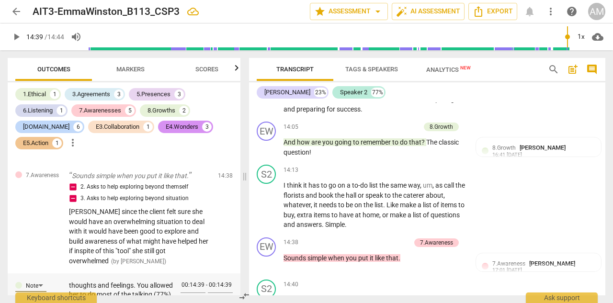
scroll to position [46, 0]
click at [112, 281] on textarea "Excellent coaching session, [PERSON_NAME]. You have a calm and supportive manne…" at bounding box center [121, 299] width 104 height 36
click at [146, 289] on textarea "Excellent coaching session, [PERSON_NAME]. You have a calm and supportive manne…" at bounding box center [121, 299] width 104 height 36
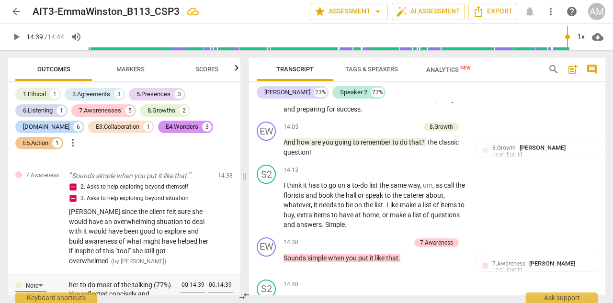
click at [113, 281] on textarea "Excellent coaching session, [PERSON_NAME]. You have a calm and supportive manne…" at bounding box center [121, 299] width 104 height 36
click at [147, 281] on textarea "Excellent coaching session, [PERSON_NAME]. You have a calm and supportive manne…" at bounding box center [121, 299] width 104 height 36
click at [127, 281] on textarea "Excellent coaching session, [PERSON_NAME]. You have a calm and supportive manne…" at bounding box center [121, 299] width 104 height 36
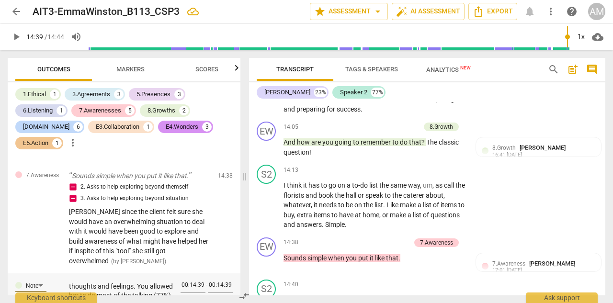
scroll to position [36, 0]
click at [112, 284] on textarea "Excellent coaching session, [PERSON_NAME]. You have a calm and supportive manne…" at bounding box center [121, 299] width 104 height 36
click at [152, 288] on textarea "Excellent coaching session, [PERSON_NAME]. You have a calm and supportive manne…" at bounding box center [121, 299] width 104 height 36
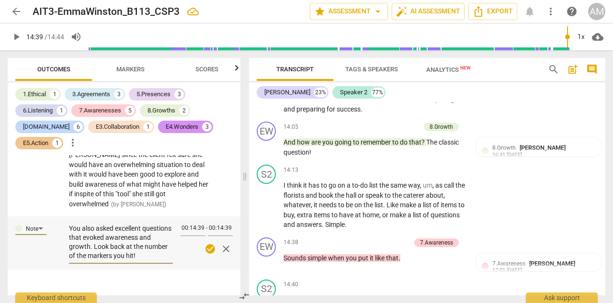
scroll to position [91, 0]
click at [116, 224] on textarea "Excellent coaching session, [PERSON_NAME]. You have a calm and supportive manne…" at bounding box center [121, 242] width 104 height 36
click at [132, 236] on textarea "Excellent coaching session, [PERSON_NAME]. You have a calm and supportive manne…" at bounding box center [121, 242] width 104 height 36
click at [205, 243] on span "check_circle" at bounding box center [211, 249] width 12 height 12
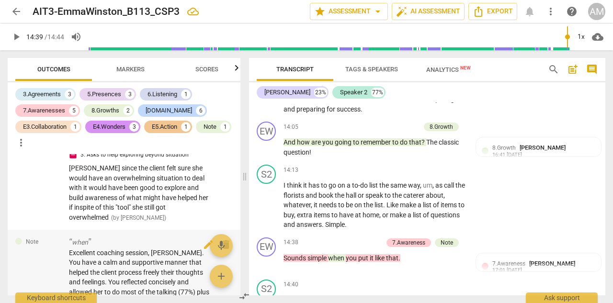
scroll to position [1954, 0]
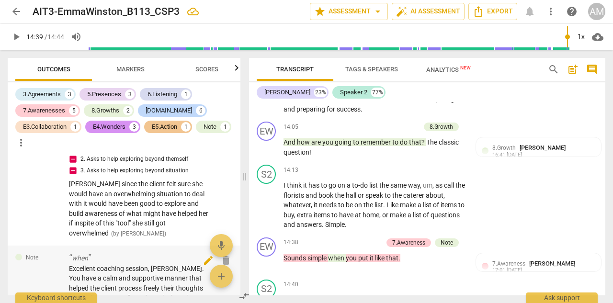
click at [206, 255] on span "edit" at bounding box center [209, 261] width 12 height 12
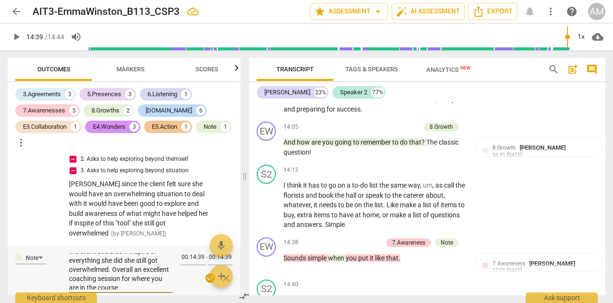
scroll to position [198, 0]
click at [91, 254] on textarea "Excellent coaching session, [PERSON_NAME]. You have a calm and supportive manne…" at bounding box center [121, 272] width 104 height 36
click at [205, 273] on span "check_circle" at bounding box center [211, 279] width 12 height 12
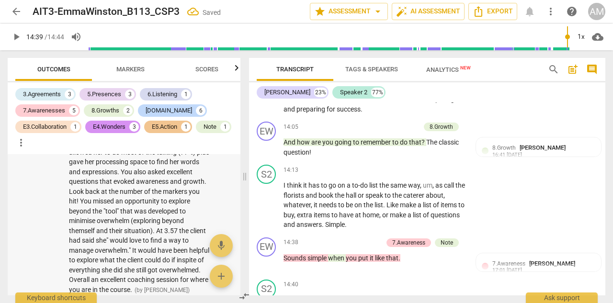
scroll to position [2114, 0]
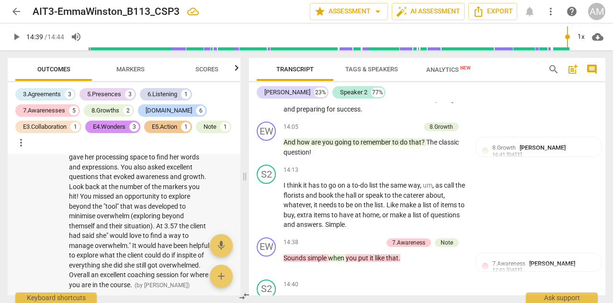
click at [187, 259] on div "Excellent coaching session, [PERSON_NAME]. You have a calm and supportive manne…" at bounding box center [139, 197] width 141 height 187
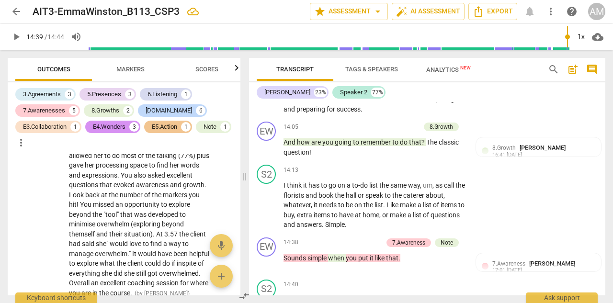
scroll to position [2123, 0]
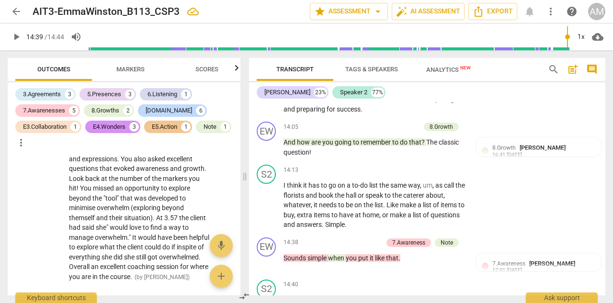
drag, startPoint x: 69, startPoint y: 208, endPoint x: 188, endPoint y: 303, distance: 152.5
click at [188, 303] on div "Outcomes Markers Scores 3.Agreements 3 5.Presences 3 6.Listening 1 7.Awarenesse…" at bounding box center [122, 176] width 244 height 253
click at [158, 268] on div "Note when Excellent coaching session, [PERSON_NAME]. You have a calm and suppor…" at bounding box center [124, 183] width 233 height 212
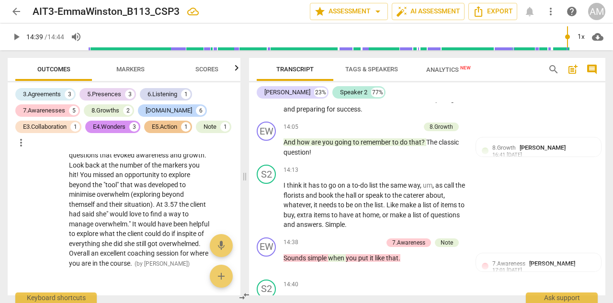
scroll to position [2147, 0]
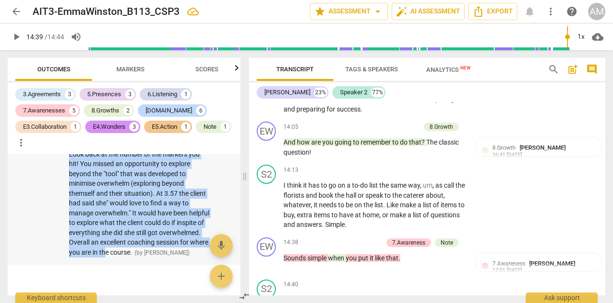
drag, startPoint x: 69, startPoint y: 241, endPoint x: 186, endPoint y: 227, distance: 117.8
click at [186, 227] on span "Excellent coaching session, [PERSON_NAME]. You have a calm and supportive manne…" at bounding box center [139, 164] width 140 height 185
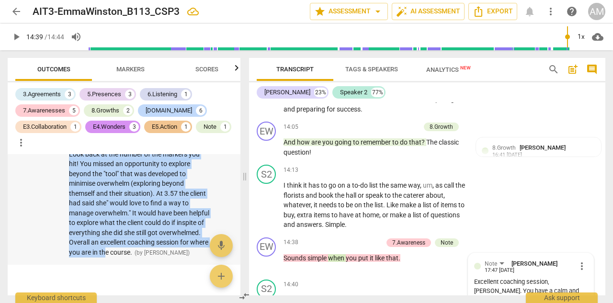
copy span "Excellent coaching session, [PERSON_NAME]. You have a calm and supportive manne…"
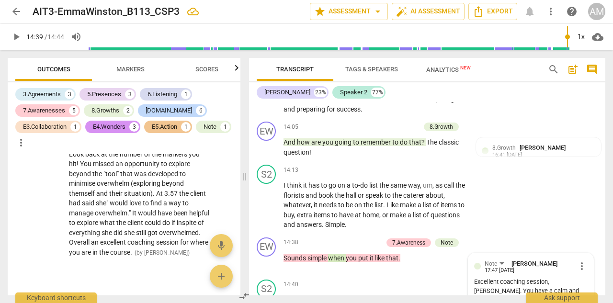
click at [163, 265] on div at bounding box center [124, 273] width 233 height 17
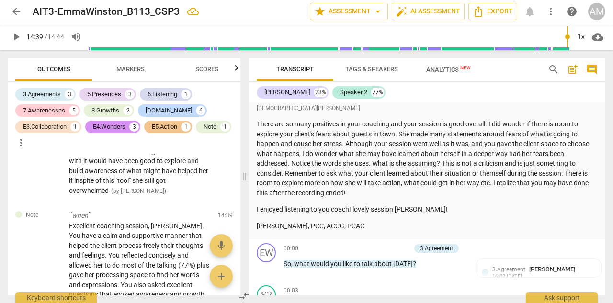
scroll to position [1221, 0]
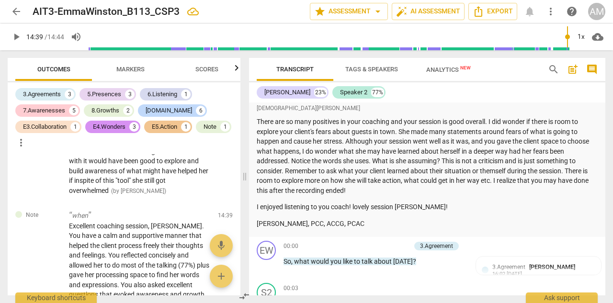
click at [576, 70] on span "post_add" at bounding box center [573, 70] width 12 height 12
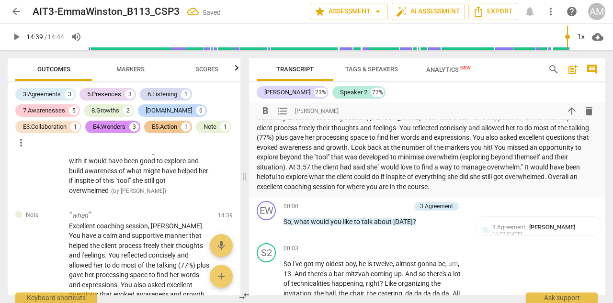
scroll to position [1365, 0]
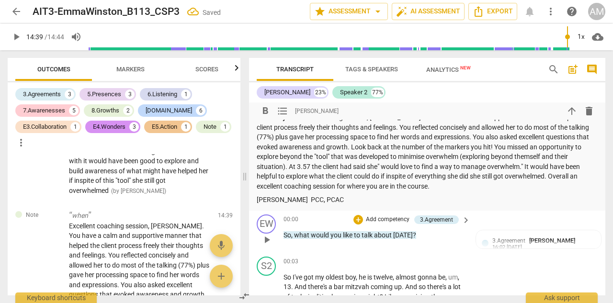
click at [268, 234] on span "play_arrow" at bounding box center [267, 240] width 12 height 12
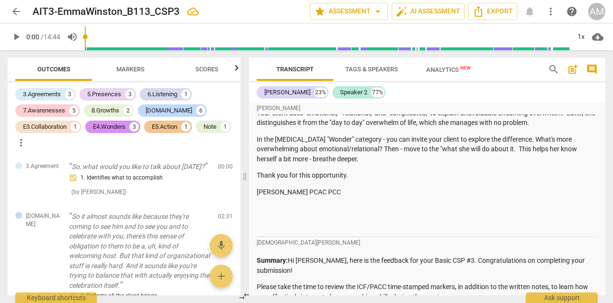
scroll to position [1087, 0]
